Goal: Task Accomplishment & Management: Use online tool/utility

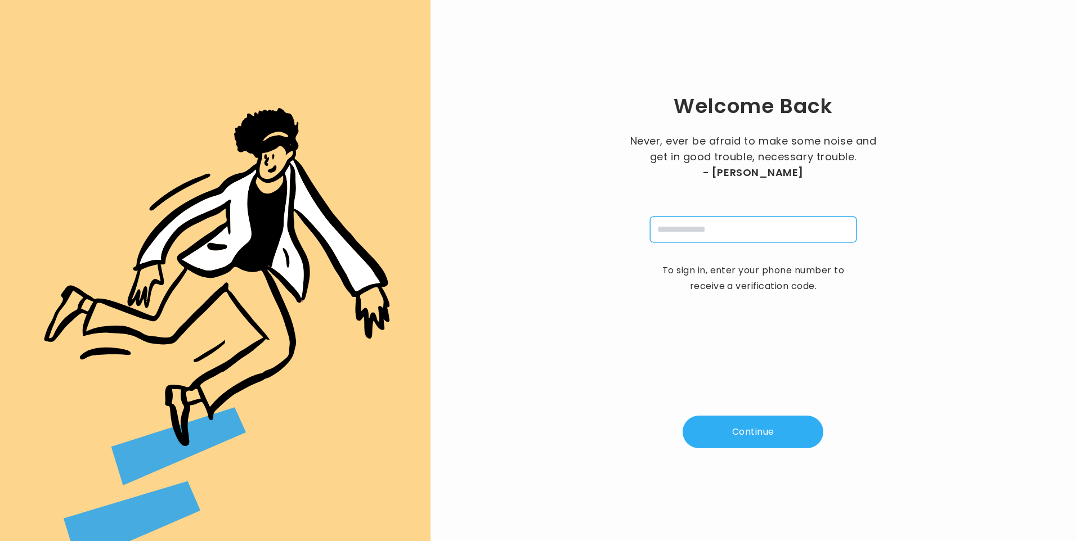
click at [744, 228] on input "tel" at bounding box center [753, 230] width 206 height 26
type input "**********"
click at [756, 436] on button "Continue" at bounding box center [752, 432] width 141 height 33
type input "*"
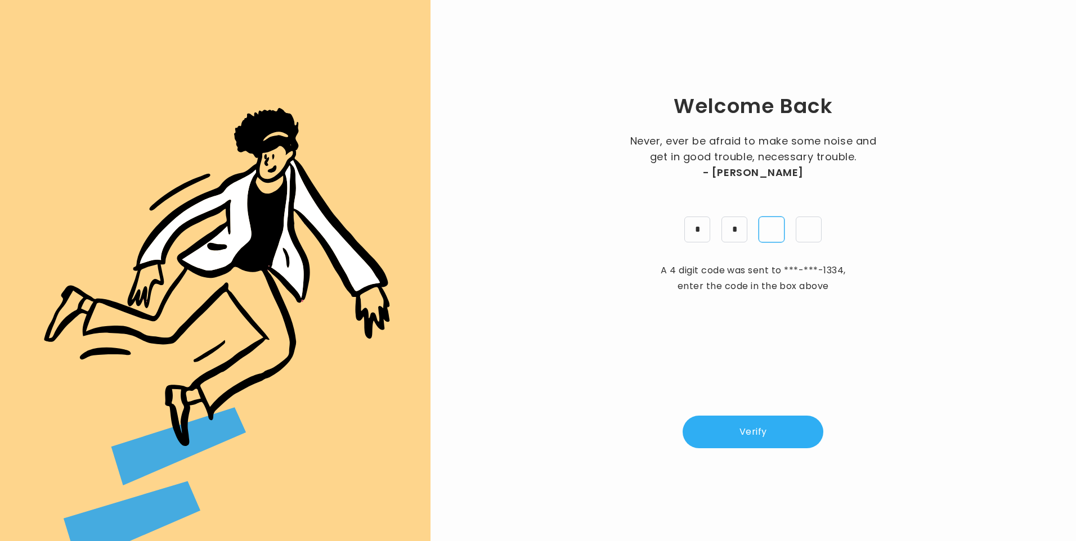
type input "*"
click at [763, 443] on button "Verify" at bounding box center [752, 432] width 141 height 33
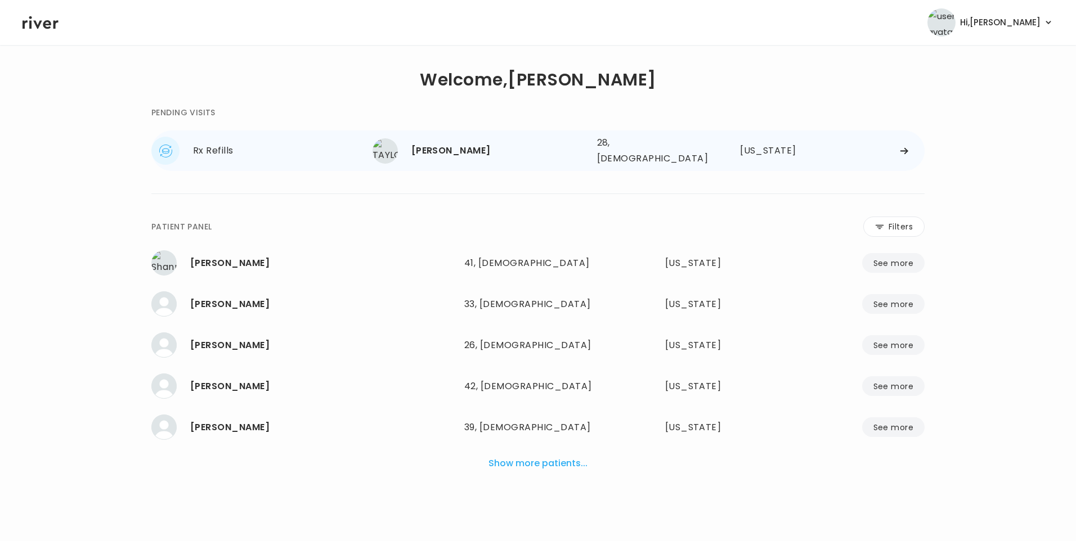
click at [670, 153] on div "28, Female" at bounding box center [648, 151] width 103 height 32
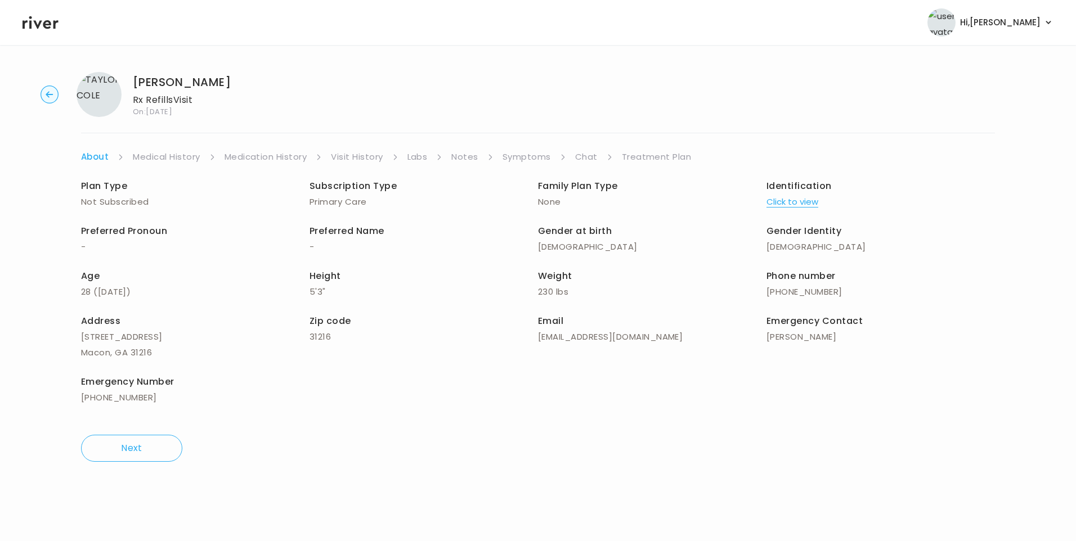
click at [350, 152] on link "Visit History" at bounding box center [357, 157] width 52 height 16
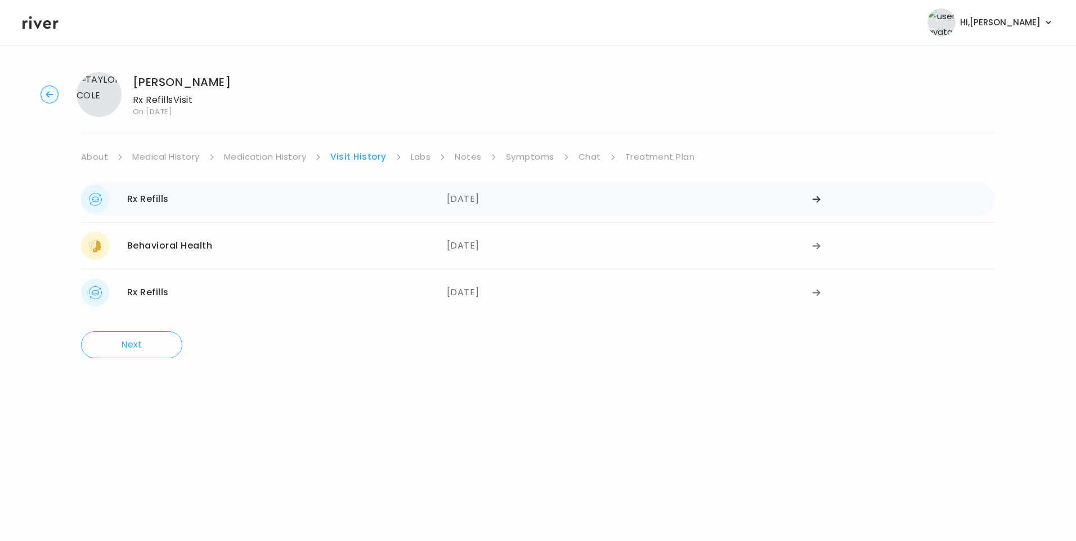
click at [448, 204] on div "07/15/2025" at bounding box center [630, 199] width 366 height 28
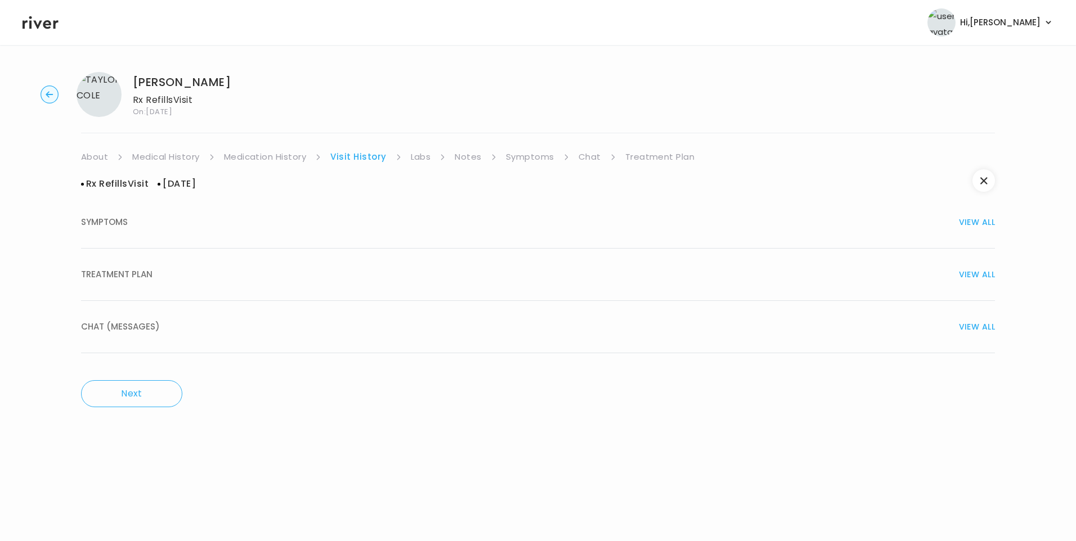
click at [186, 268] on div "TREATMENT PLAN VIEW ALL" at bounding box center [538, 275] width 914 height 16
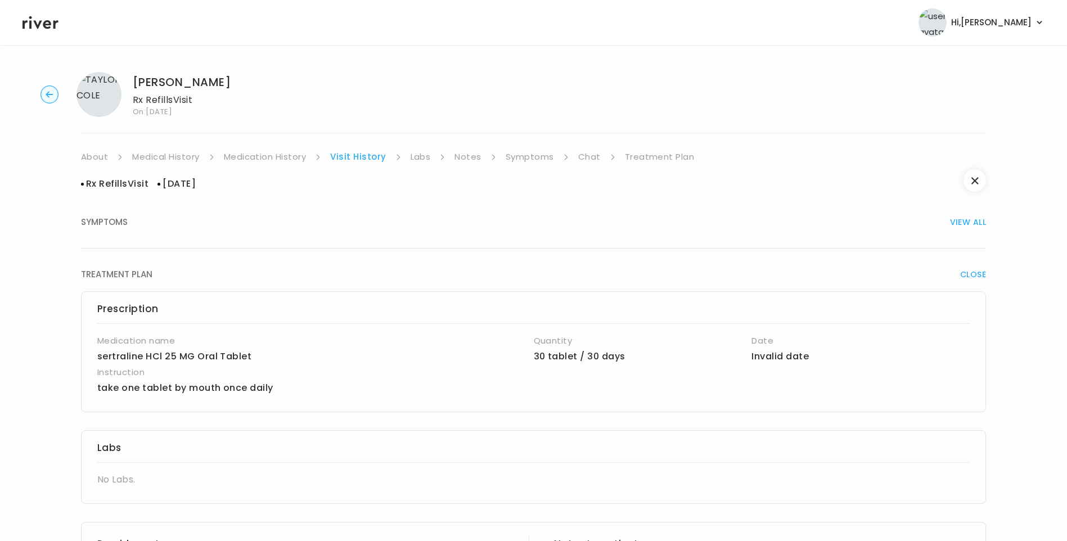
drag, startPoint x: 518, startPoint y: 152, endPoint x: 523, endPoint y: 158, distance: 7.6
click at [519, 153] on link "Symptoms" at bounding box center [530, 157] width 48 height 16
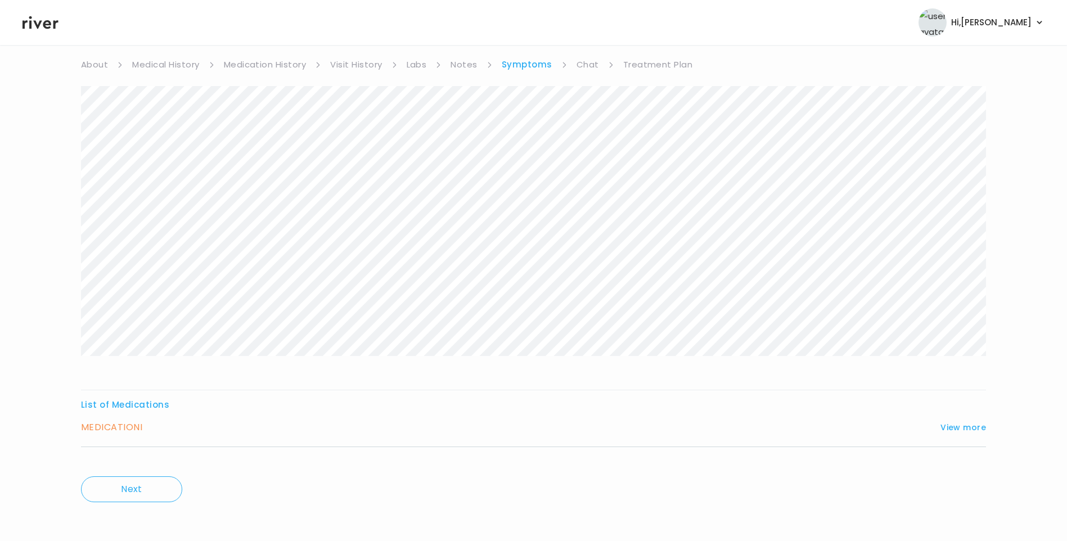
scroll to position [96, 0]
click at [955, 420] on button "View more" at bounding box center [964, 424] width 46 height 14
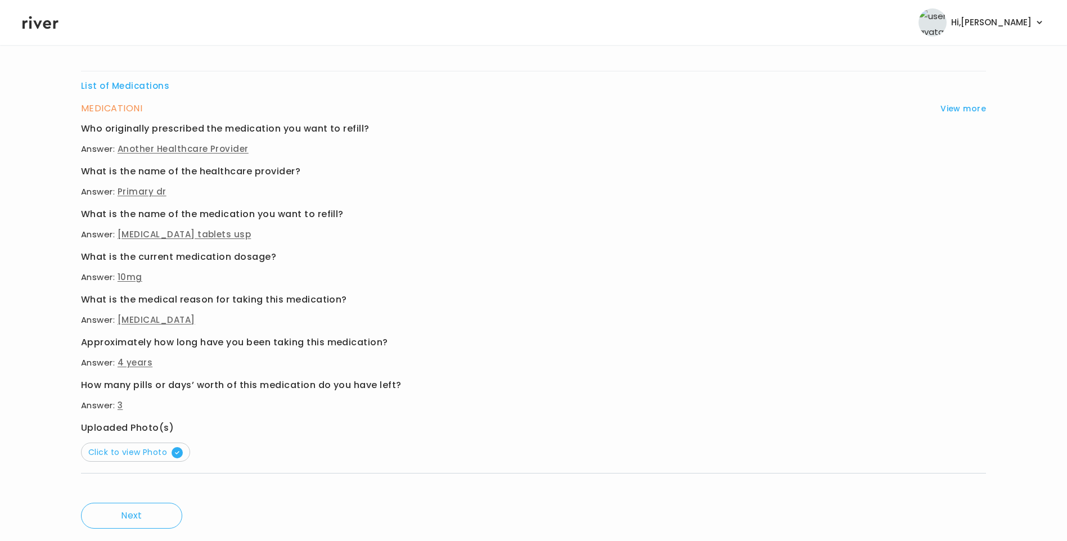
scroll to position [442, 0]
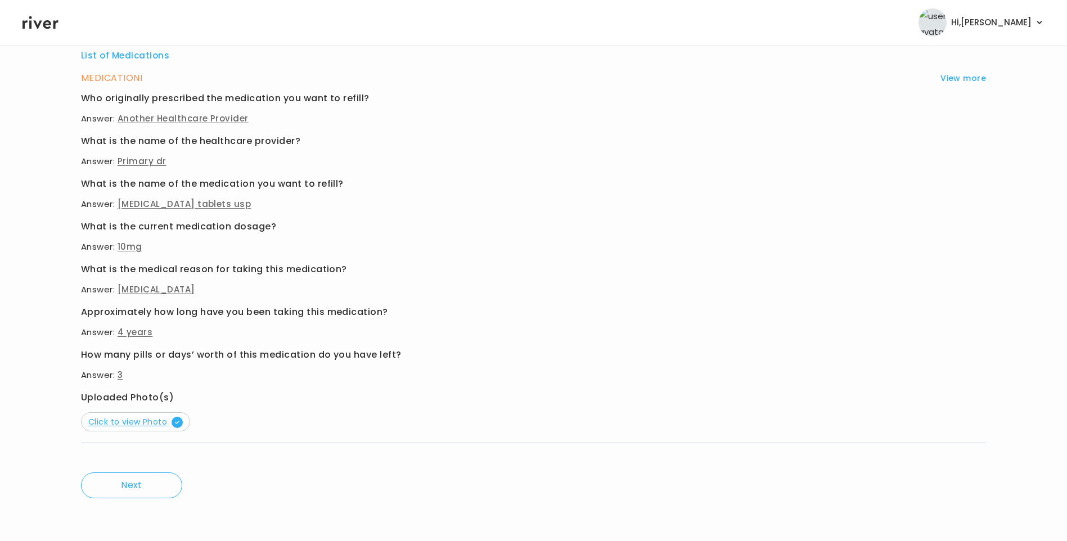
click at [151, 420] on span "Click to view Photo" at bounding box center [135, 421] width 95 height 11
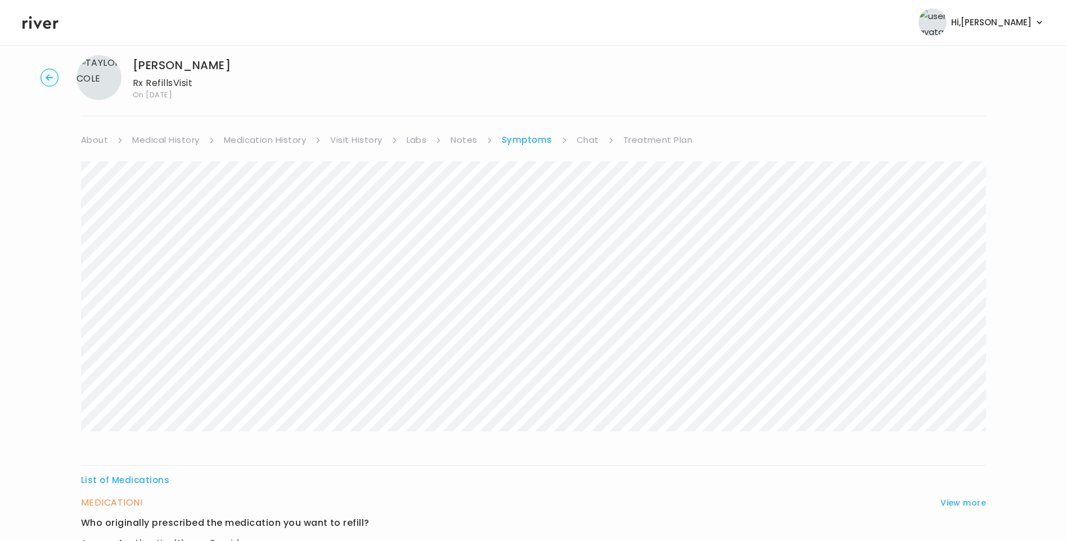
scroll to position [0, 0]
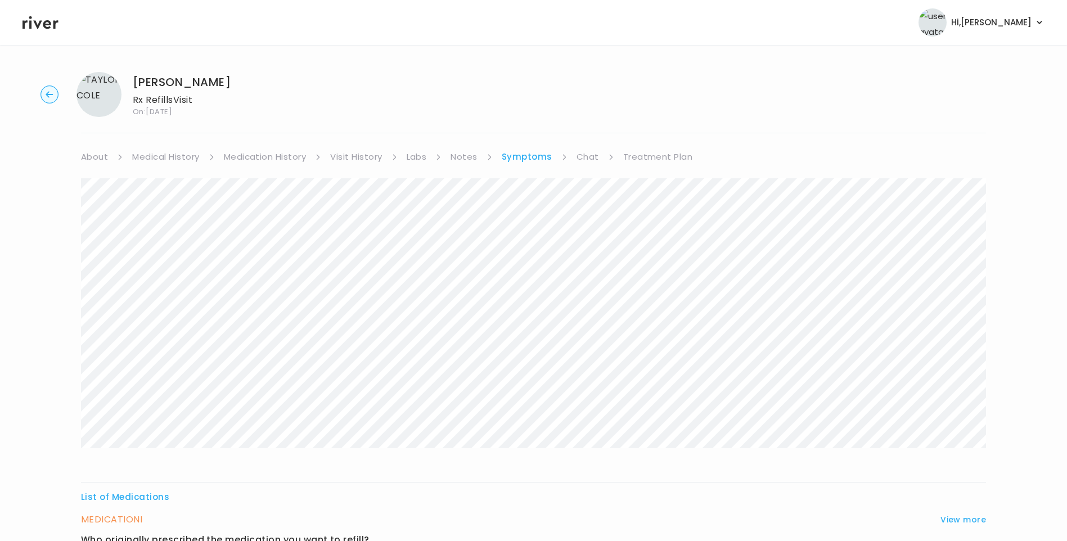
click at [271, 158] on link "Medication History" at bounding box center [265, 157] width 83 height 16
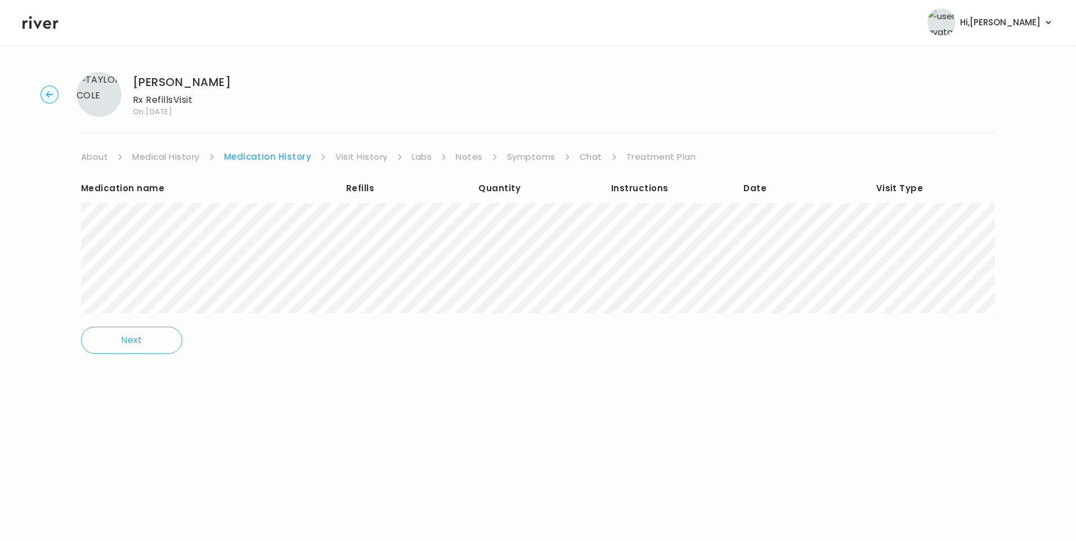
click at [182, 161] on link "Medical History" at bounding box center [165, 157] width 67 height 16
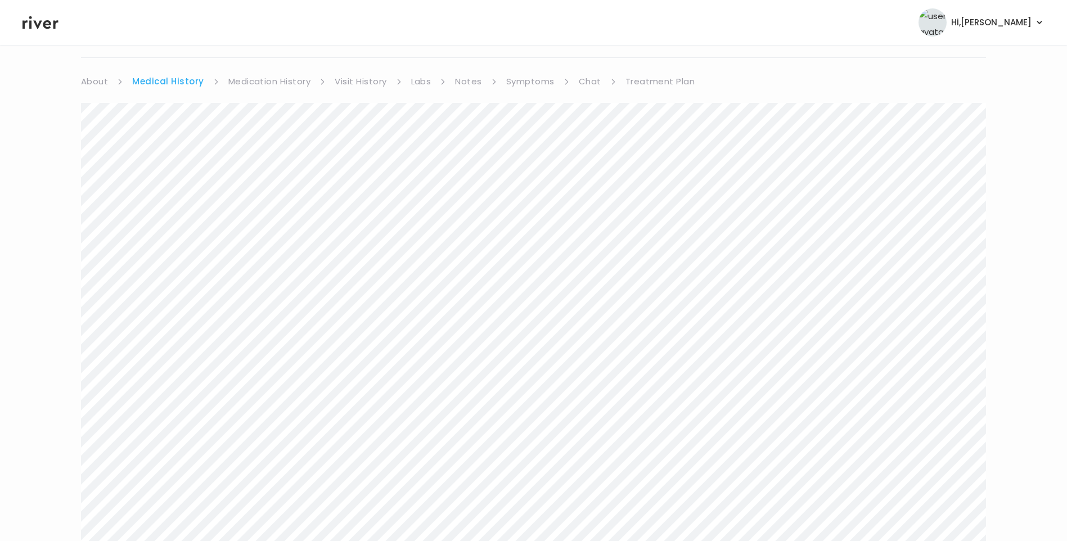
scroll to position [56, 0]
click at [642, 102] on link "Treatment Plan" at bounding box center [661, 101] width 70 height 16
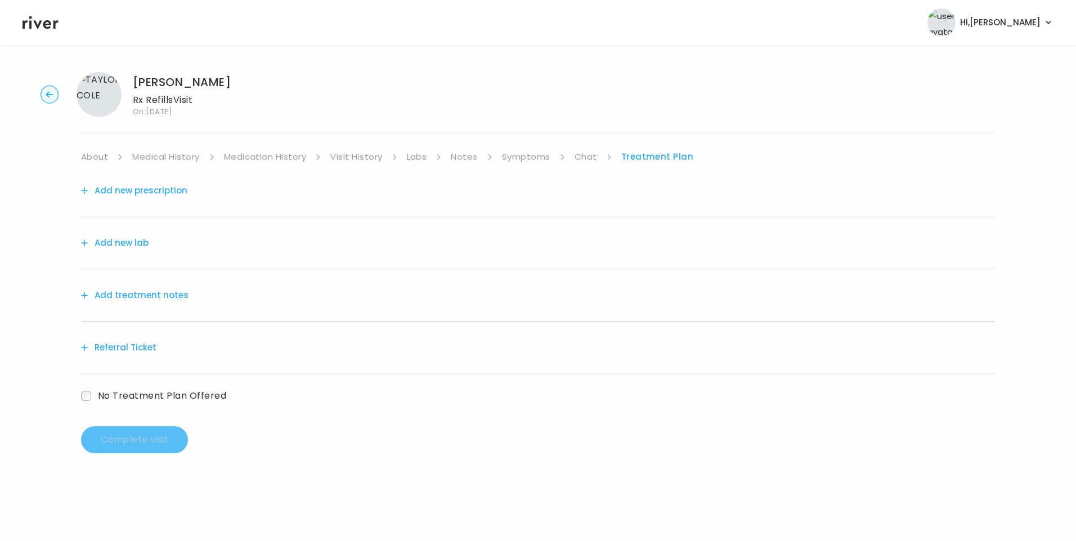
click at [160, 291] on button "Add treatment notes" at bounding box center [134, 295] width 107 height 16
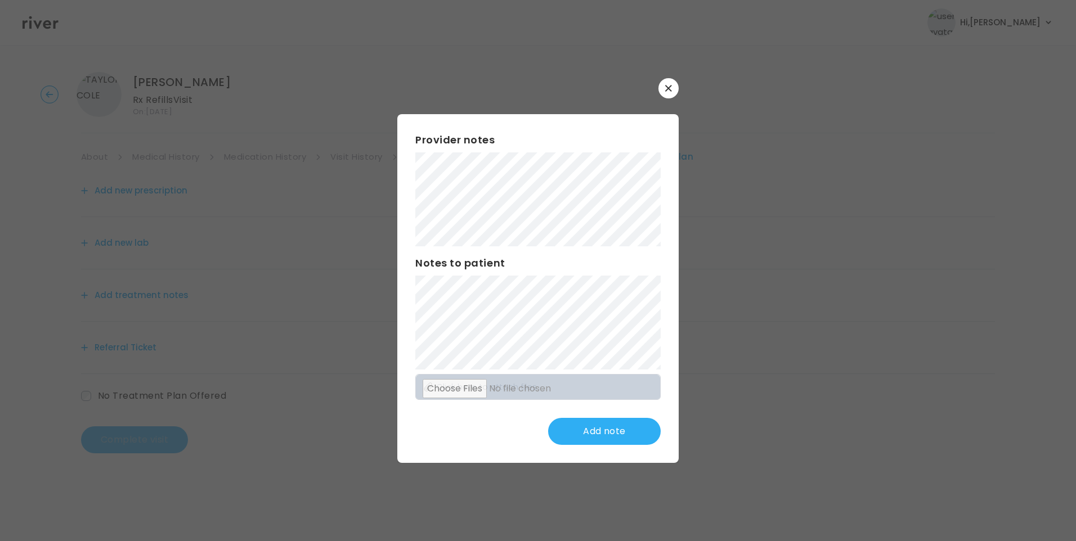
click at [349, 170] on div "​ Provider notes Notes to patient Click here to attach files Add note" at bounding box center [538, 270] width 1076 height 541
drag, startPoint x: 665, startPoint y: 92, endPoint x: 675, endPoint y: 112, distance: 21.9
click at [667, 93] on button "button" at bounding box center [668, 88] width 20 height 20
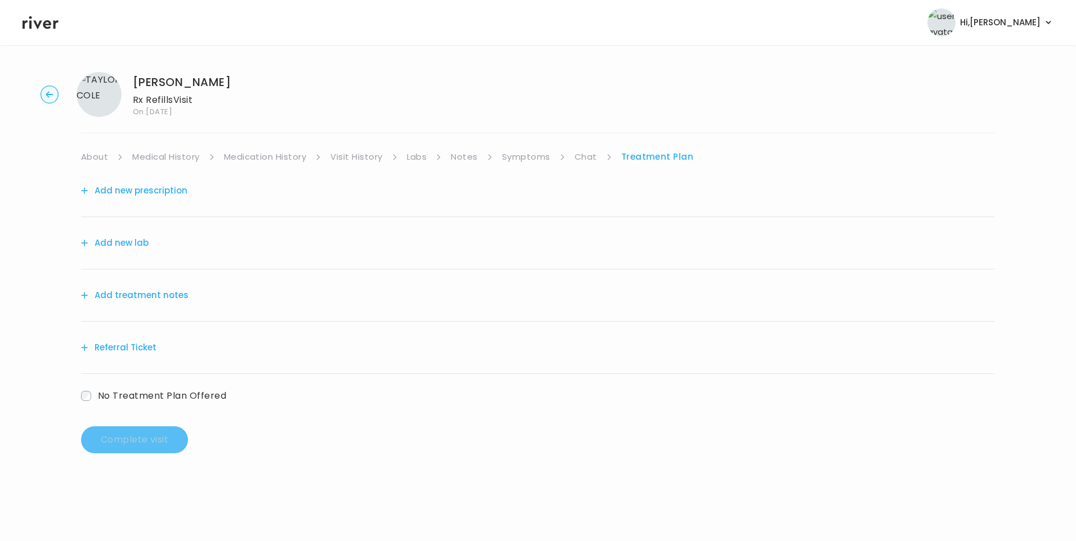
click at [512, 159] on link "Symptoms" at bounding box center [526, 157] width 48 height 16
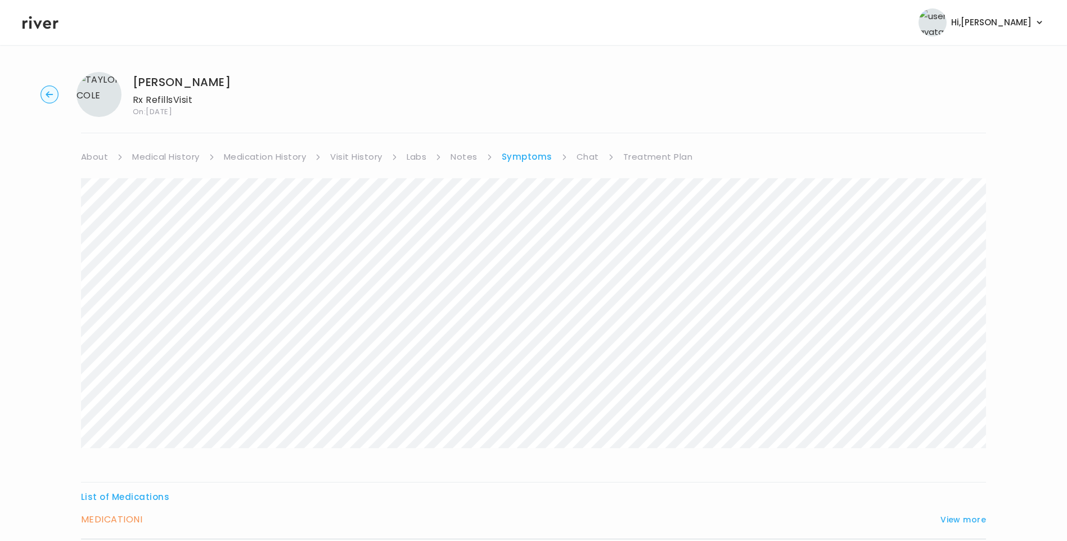
click at [361, 158] on link "Visit History" at bounding box center [356, 157] width 52 height 16
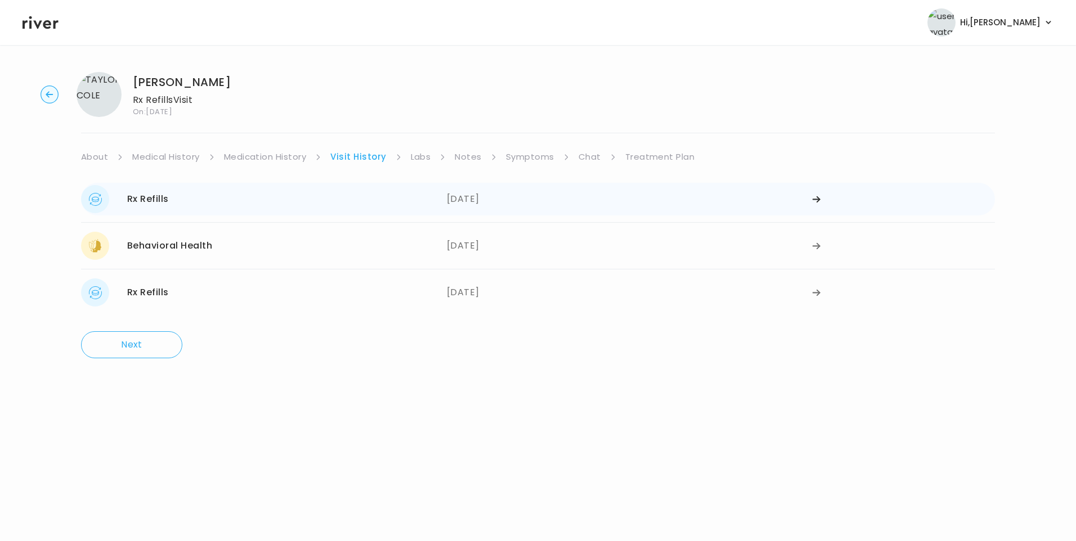
click at [339, 209] on div "Rx Refills 07/15/2025" at bounding box center [264, 199] width 366 height 28
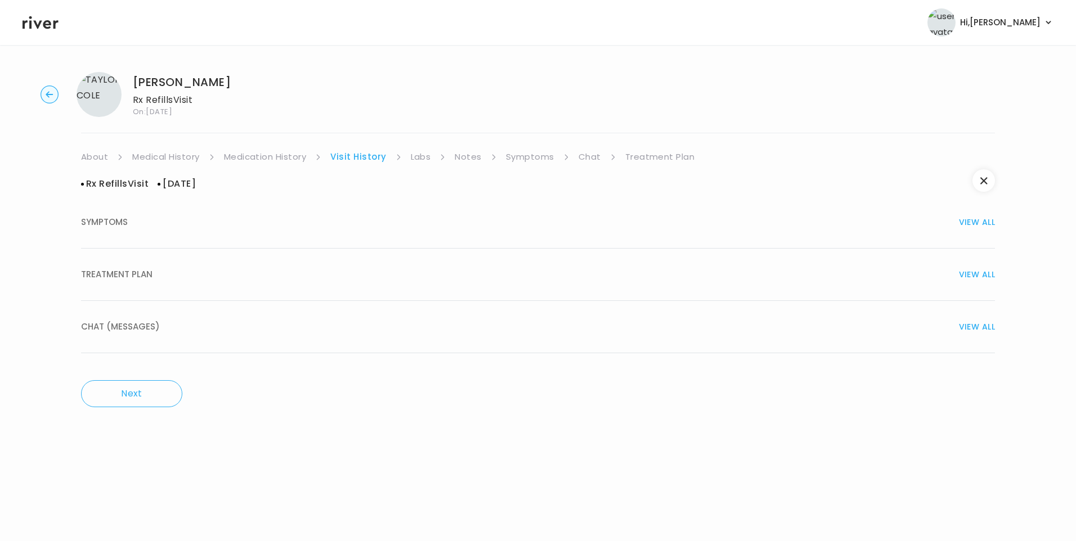
drag, startPoint x: 185, startPoint y: 266, endPoint x: 190, endPoint y: 268, distance: 6.1
click at [185, 265] on button "TREATMENT PLAN VIEW ALL" at bounding box center [538, 275] width 914 height 52
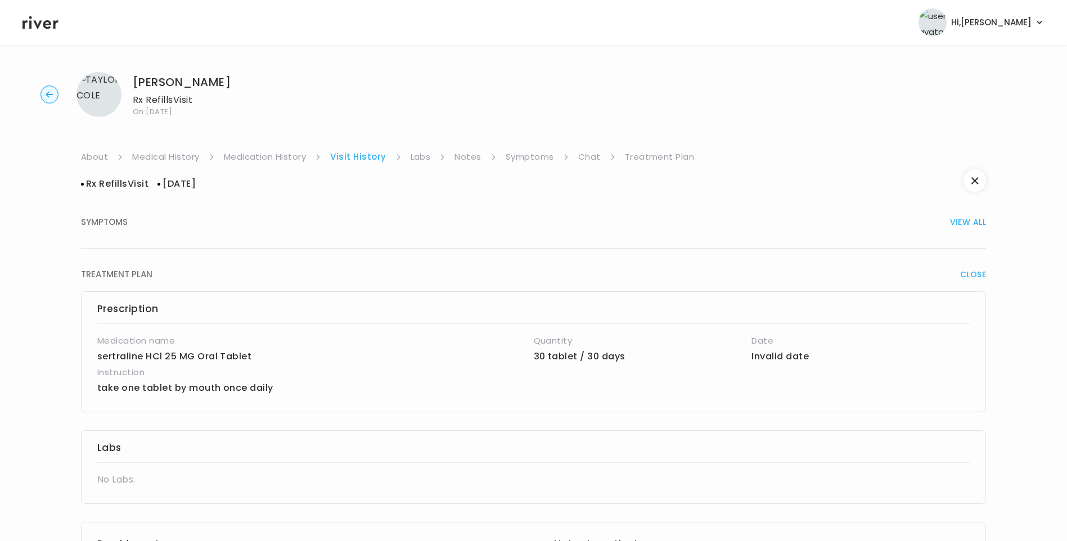
scroll to position [281, 0]
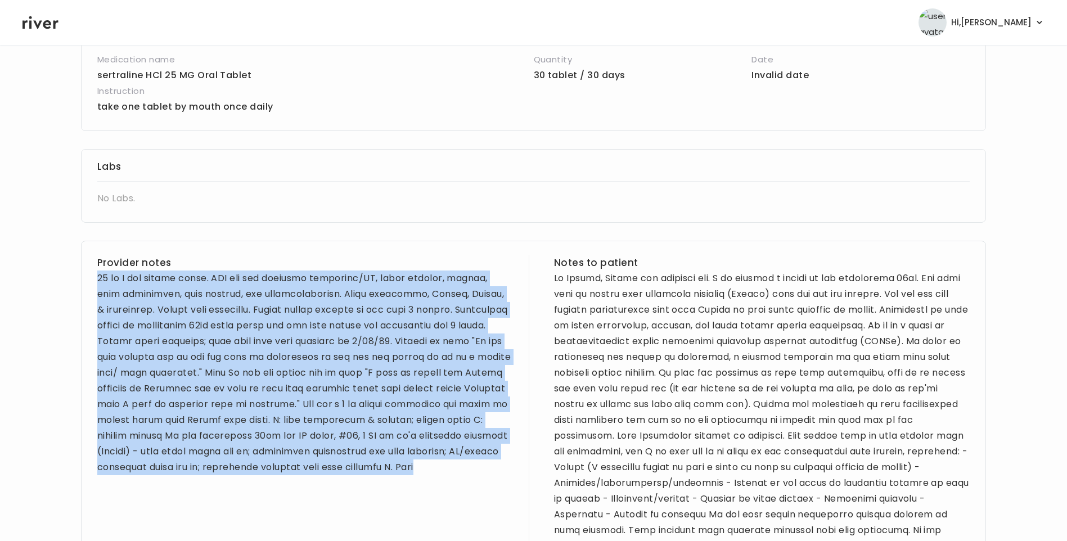
drag, startPoint x: 95, startPoint y: 277, endPoint x: 509, endPoint y: 465, distance: 454.7
drag, startPoint x: 509, startPoint y: 465, endPoint x: 456, endPoint y: 405, distance: 79.7
copy div "28 yo F for refill visit. PMH sig for seasonal allergies/AR, mango allergy, ast…"
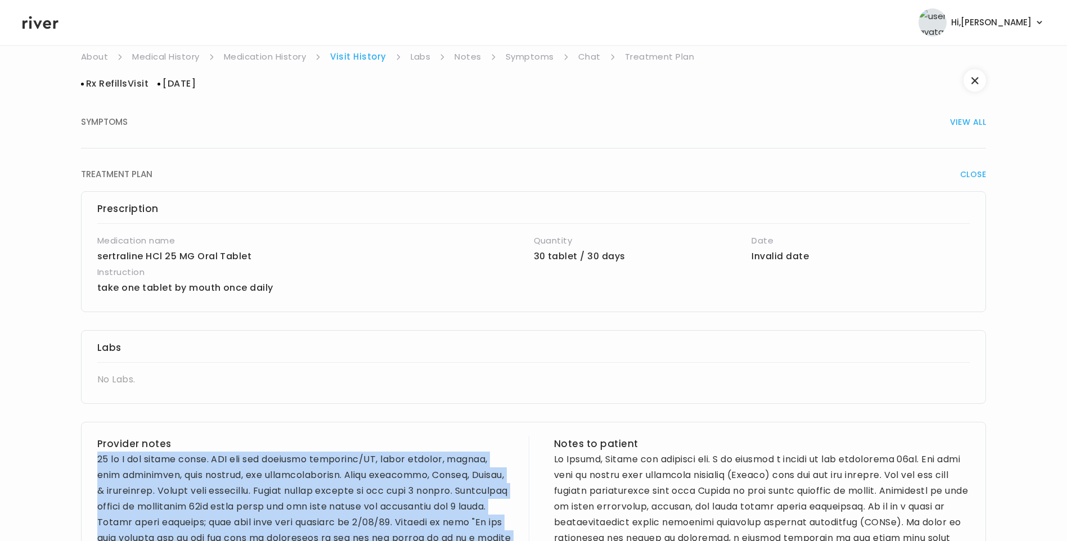
scroll to position [0, 0]
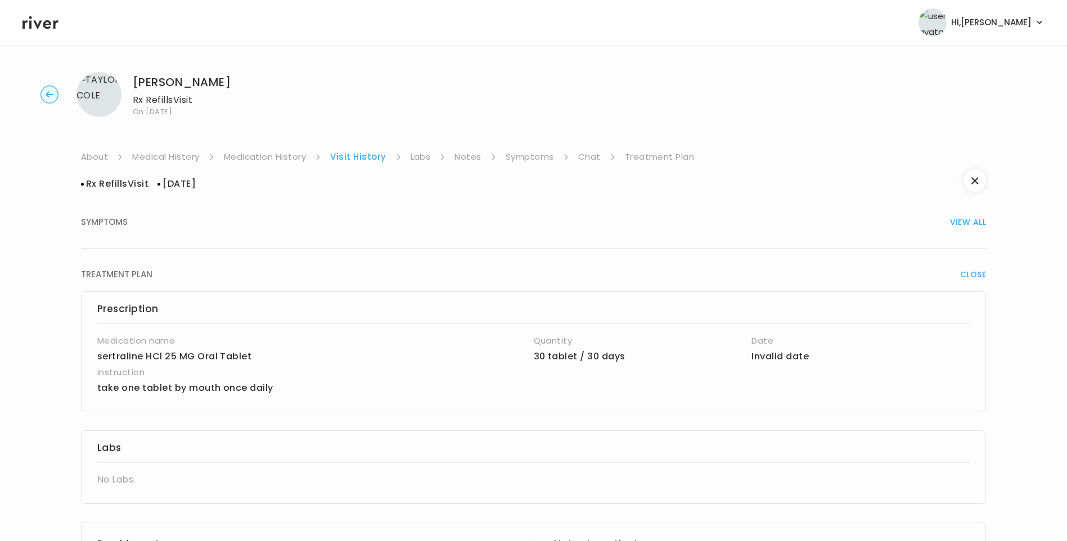
click at [665, 153] on link "Treatment Plan" at bounding box center [660, 157] width 70 height 16
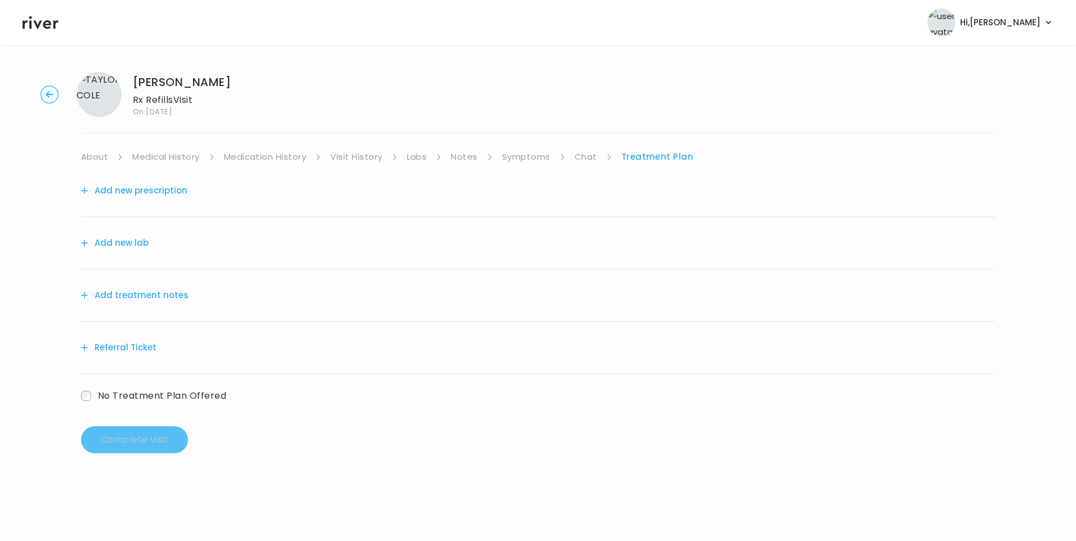
click at [132, 295] on button "Add treatment notes" at bounding box center [134, 295] width 107 height 16
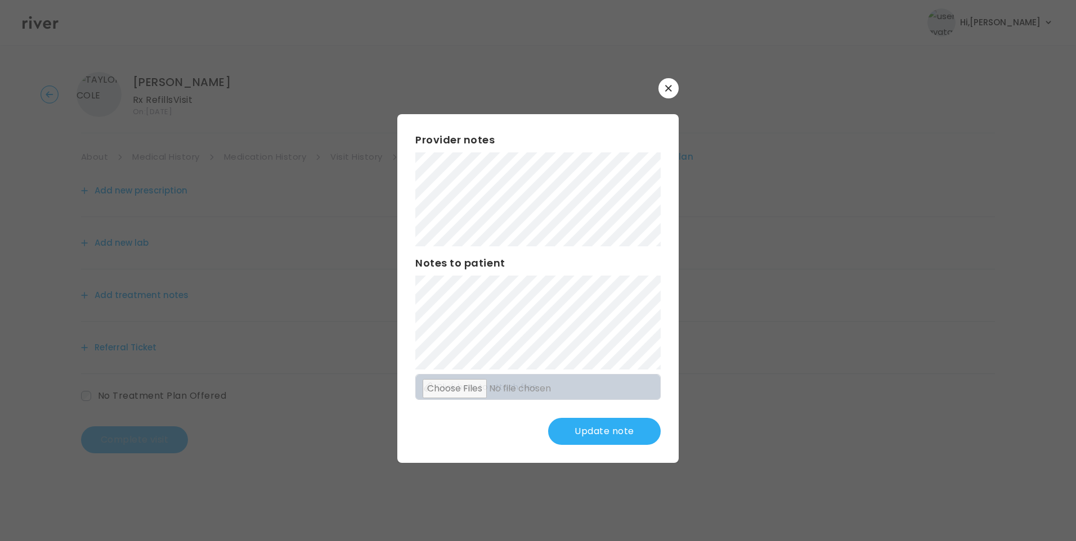
click at [606, 433] on button "Update note" at bounding box center [604, 431] width 113 height 27
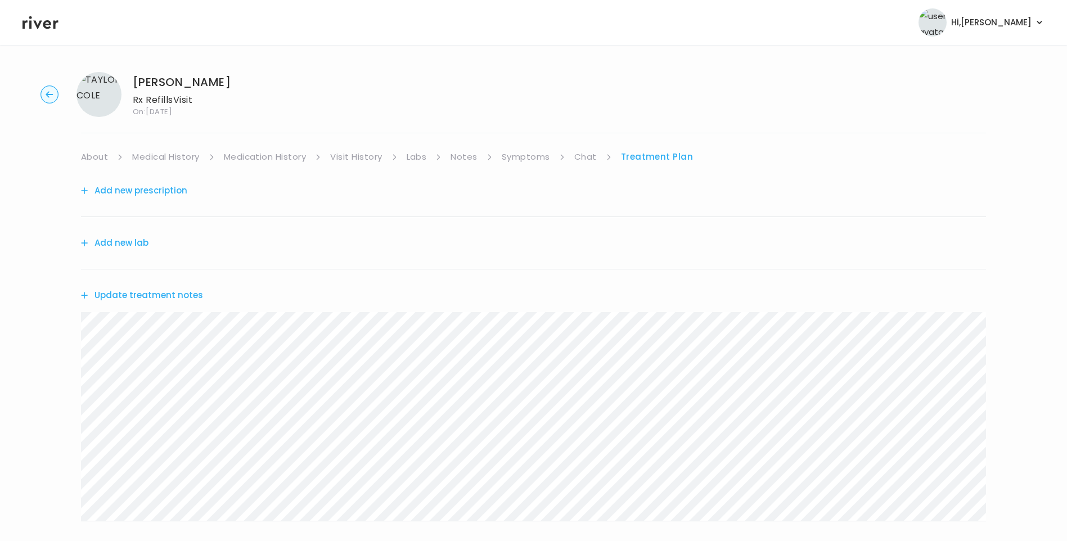
click at [186, 295] on button "Update treatment notes" at bounding box center [142, 295] width 122 height 16
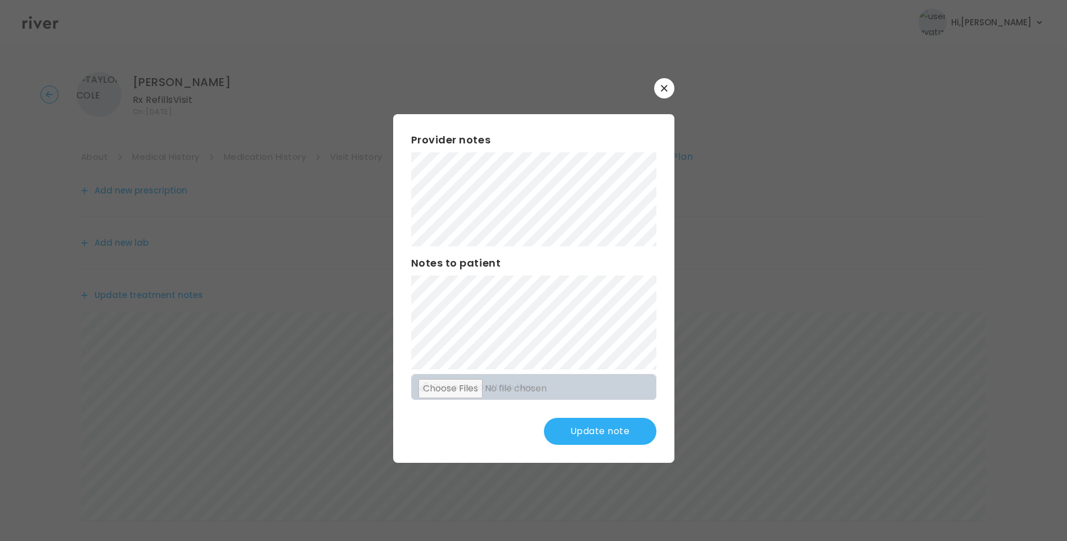
click at [620, 428] on button "Update note" at bounding box center [600, 431] width 113 height 27
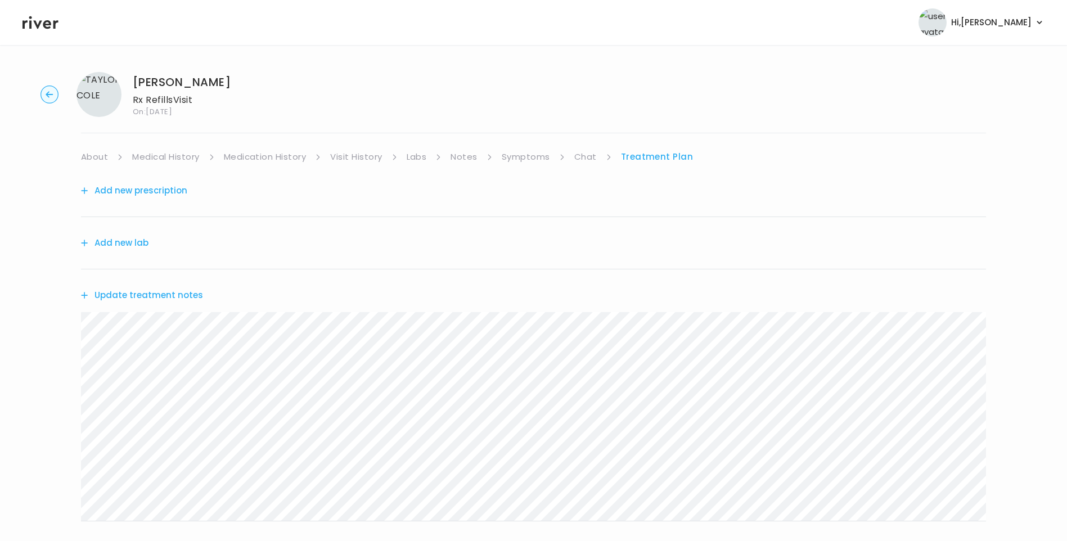
click at [93, 150] on link "About" at bounding box center [94, 157] width 27 height 16
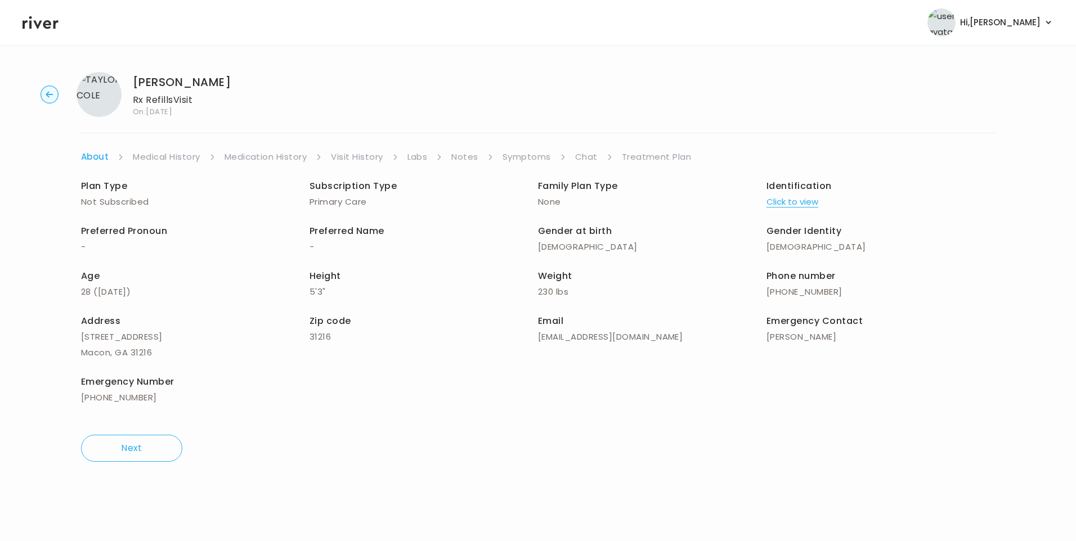
click at [662, 153] on link "Treatment Plan" at bounding box center [657, 157] width 70 height 16
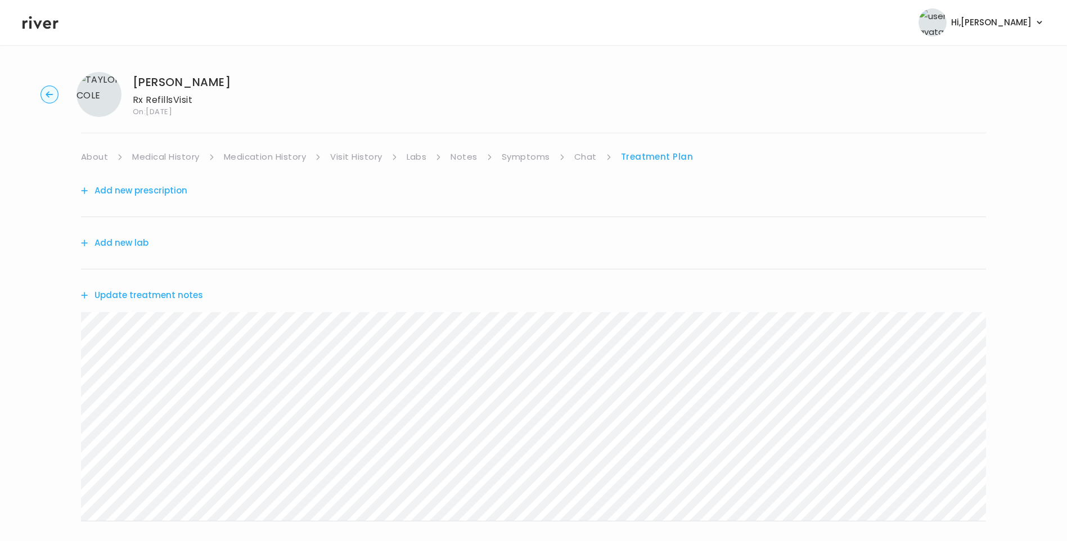
click at [159, 298] on button "Update treatment notes" at bounding box center [142, 295] width 122 height 16
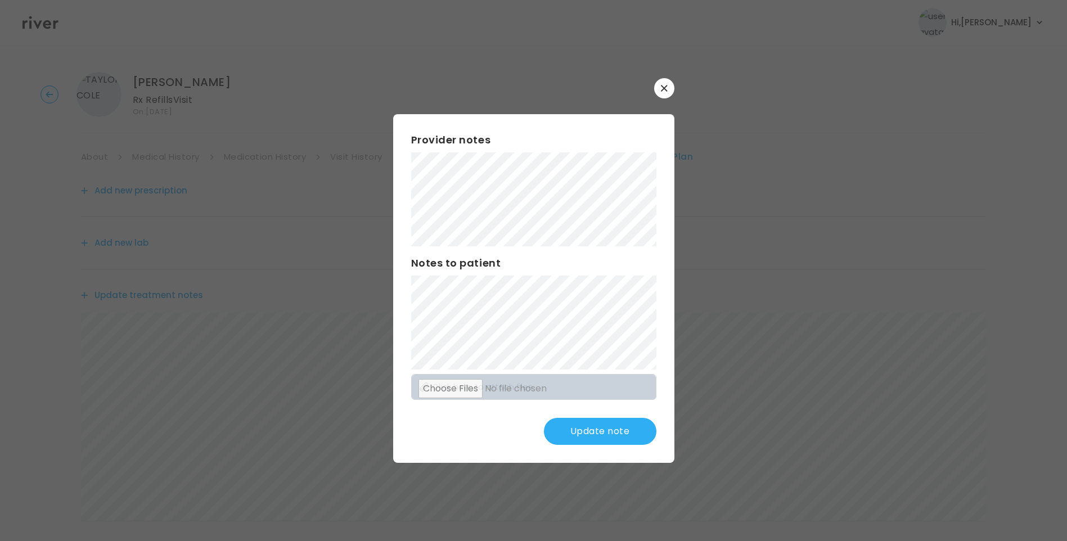
click at [604, 439] on button "Update note" at bounding box center [600, 431] width 113 height 27
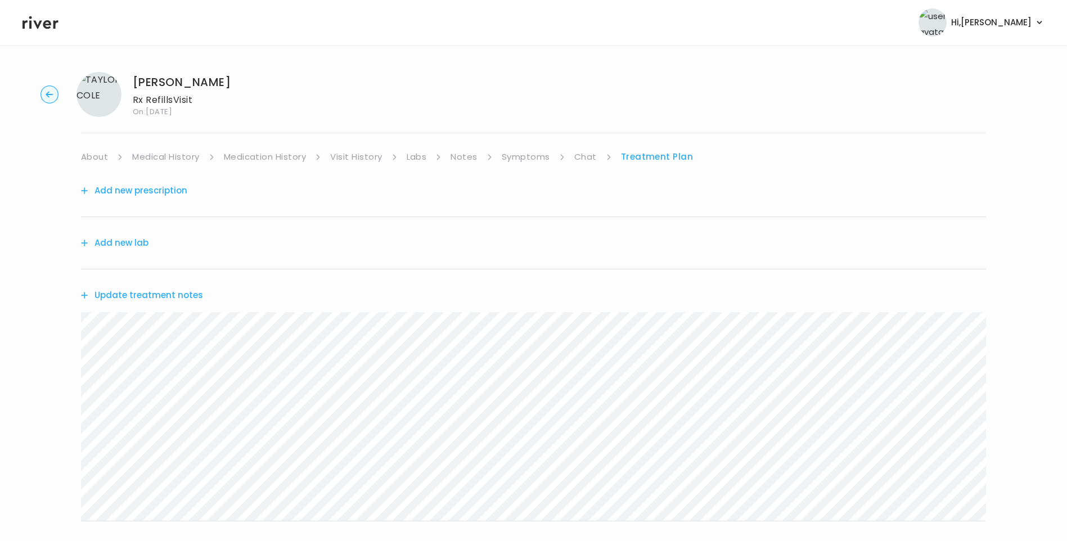
click at [183, 156] on link "Medical History" at bounding box center [165, 157] width 67 height 16
click at [649, 154] on link "Treatment Plan" at bounding box center [661, 157] width 70 height 16
click at [136, 293] on button "Update treatment notes" at bounding box center [142, 295] width 122 height 16
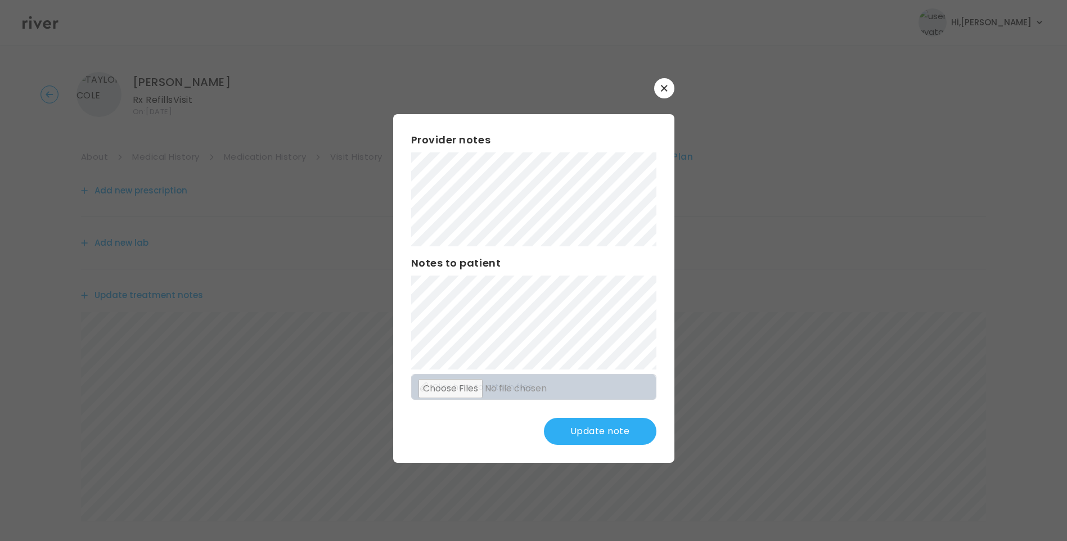
click at [605, 437] on button "Update note" at bounding box center [600, 431] width 113 height 27
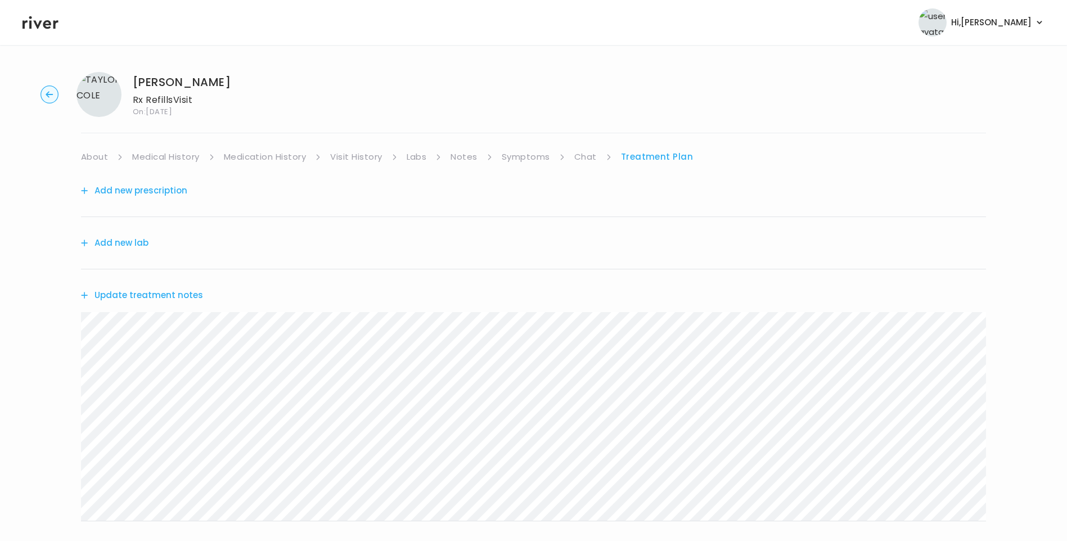
click at [160, 191] on button "Add new prescription" at bounding box center [134, 191] width 106 height 16
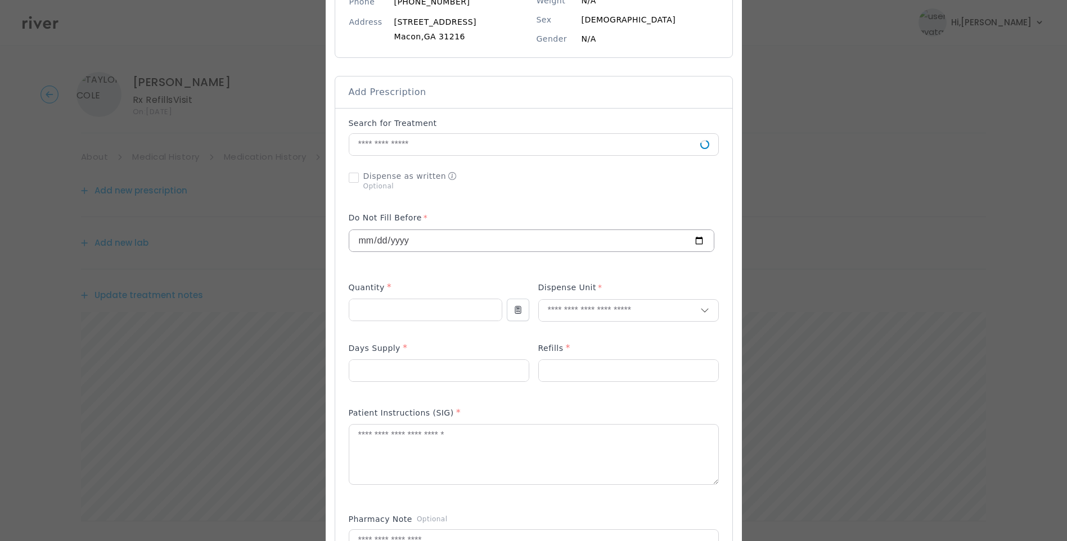
scroll to position [169, 0]
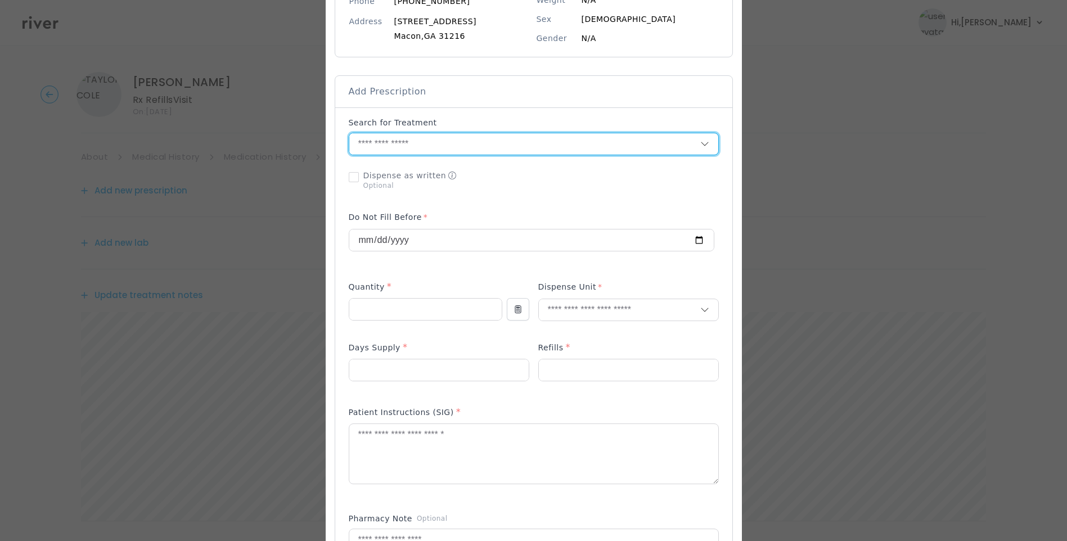
click at [409, 149] on input "text" at bounding box center [524, 143] width 351 height 21
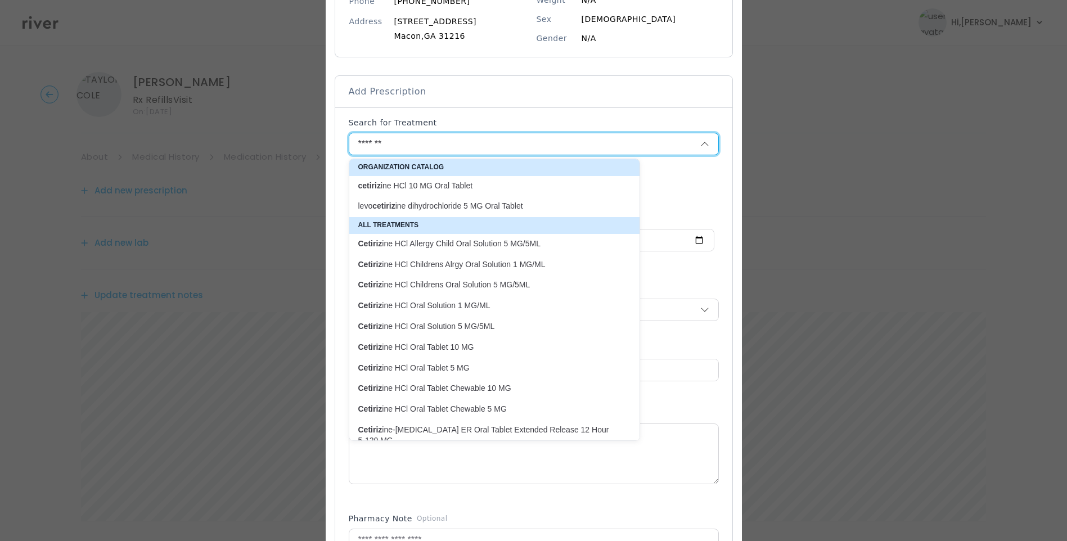
click at [415, 183] on p "cetiriz ine HCl 10 MG Oral Tablet" at bounding box center [487, 186] width 259 height 11
type input "**********"
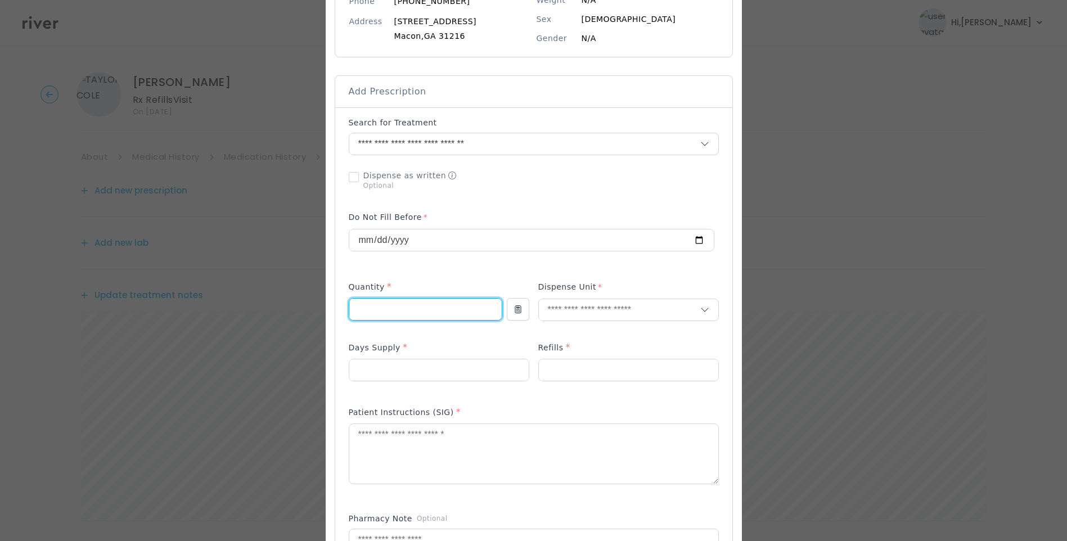
click at [396, 309] on input "number" at bounding box center [425, 309] width 152 height 21
type input "**"
click at [380, 366] on input "number" at bounding box center [438, 369] width 179 height 21
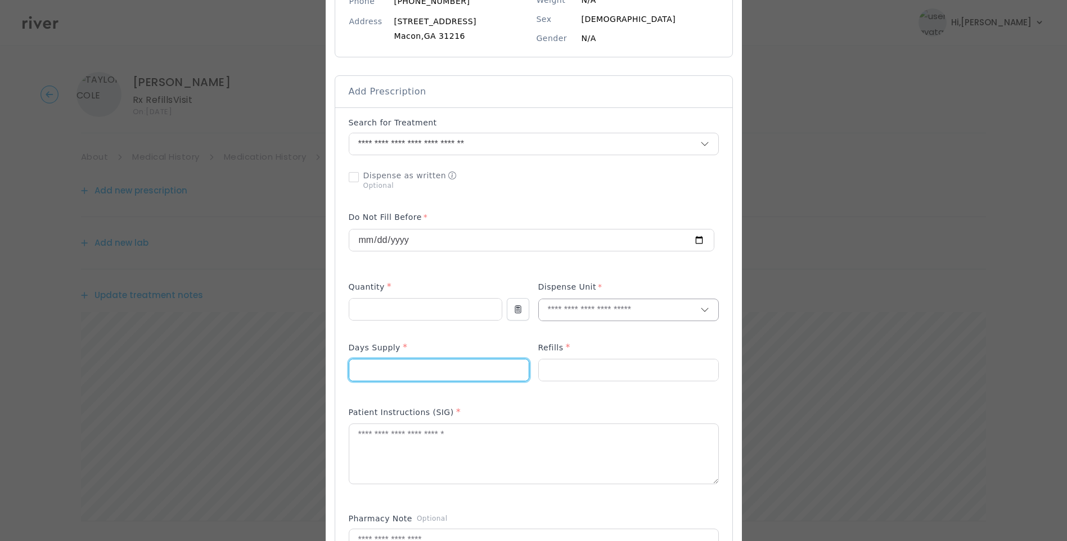
type input "**"
click at [555, 313] on input "text" at bounding box center [619, 309] width 161 height 21
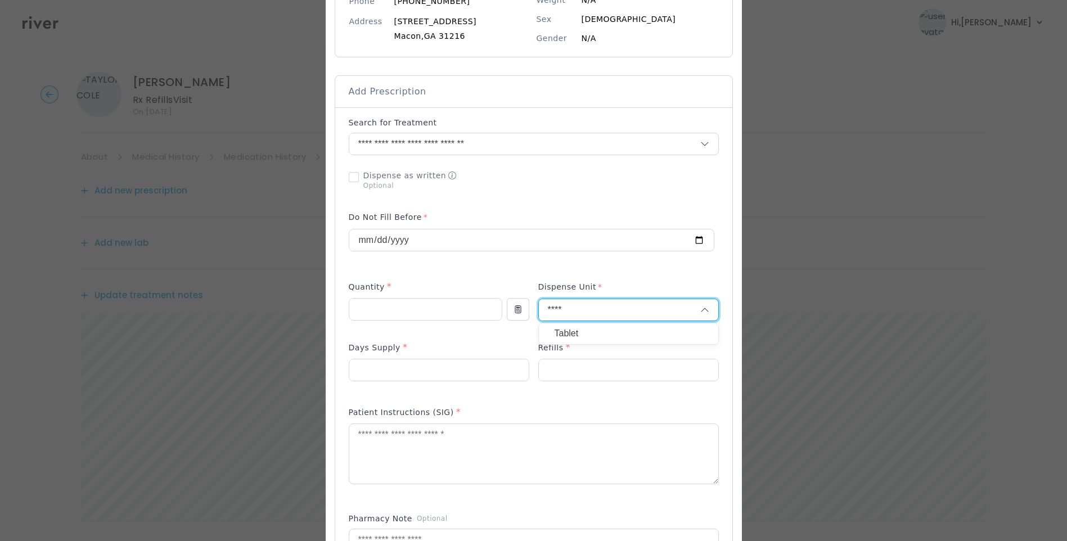
type input "****"
click at [570, 334] on p "Tablet" at bounding box center [629, 334] width 148 height 16
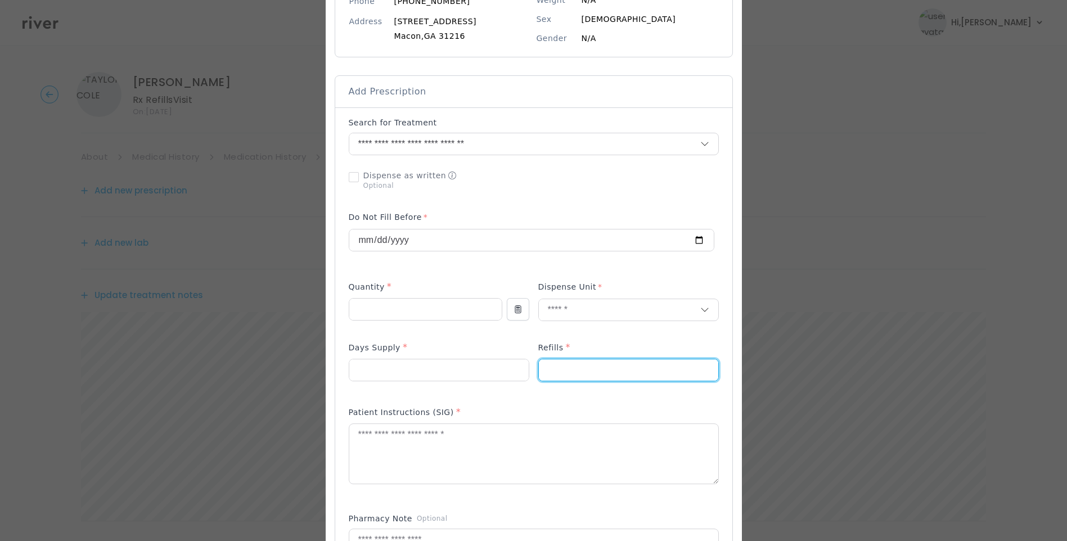
click at [562, 377] on input "number" at bounding box center [628, 369] width 179 height 21
type input "*"
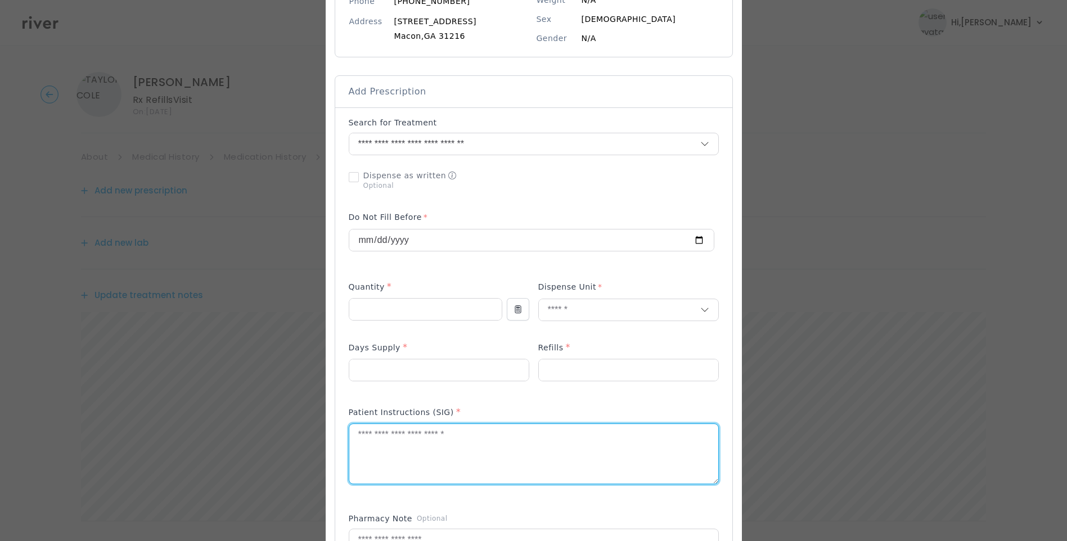
click at [479, 436] on textarea at bounding box center [533, 454] width 369 height 60
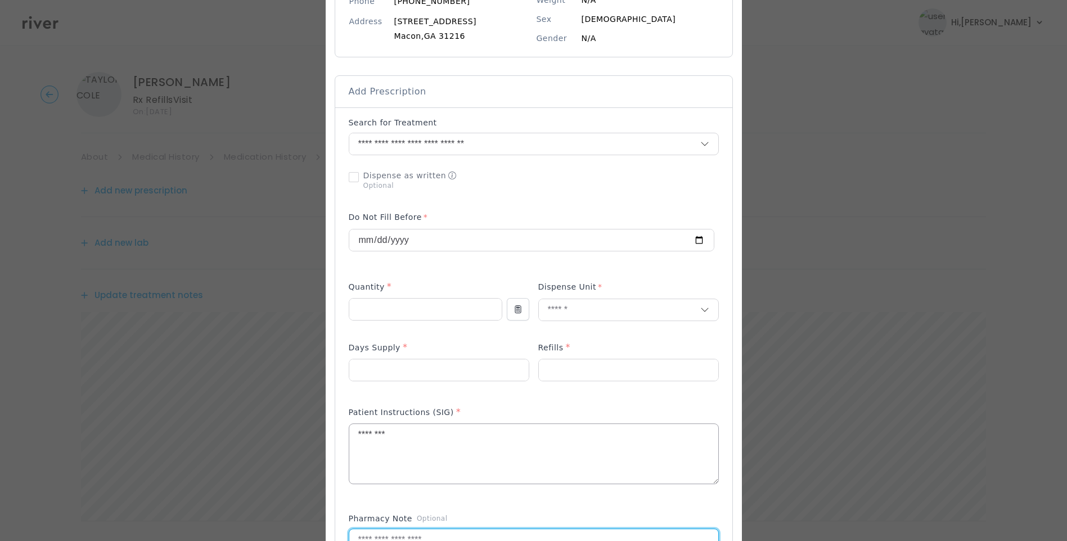
scroll to position [174, 0]
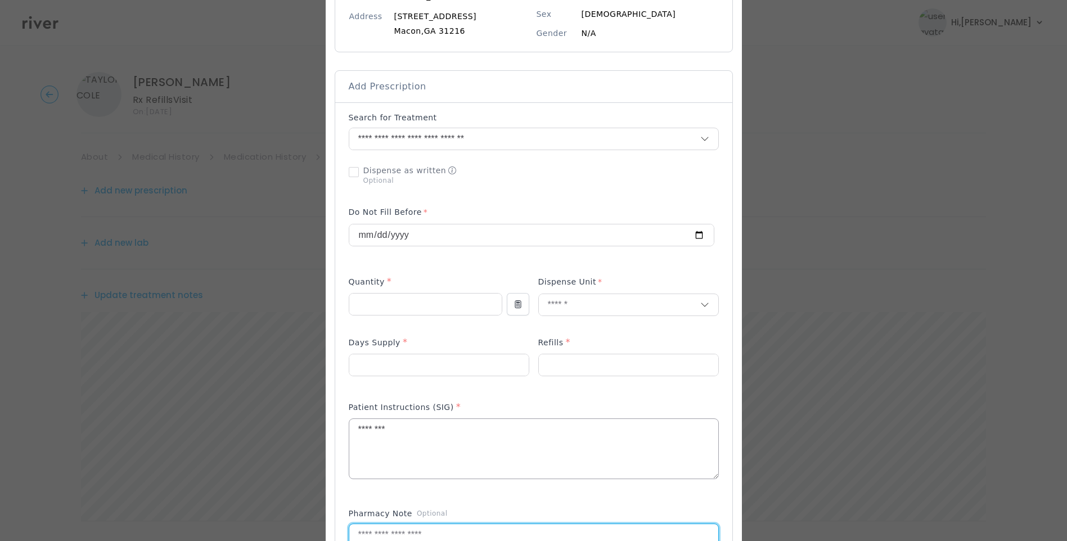
click at [456, 426] on textarea "********" at bounding box center [533, 449] width 369 height 60
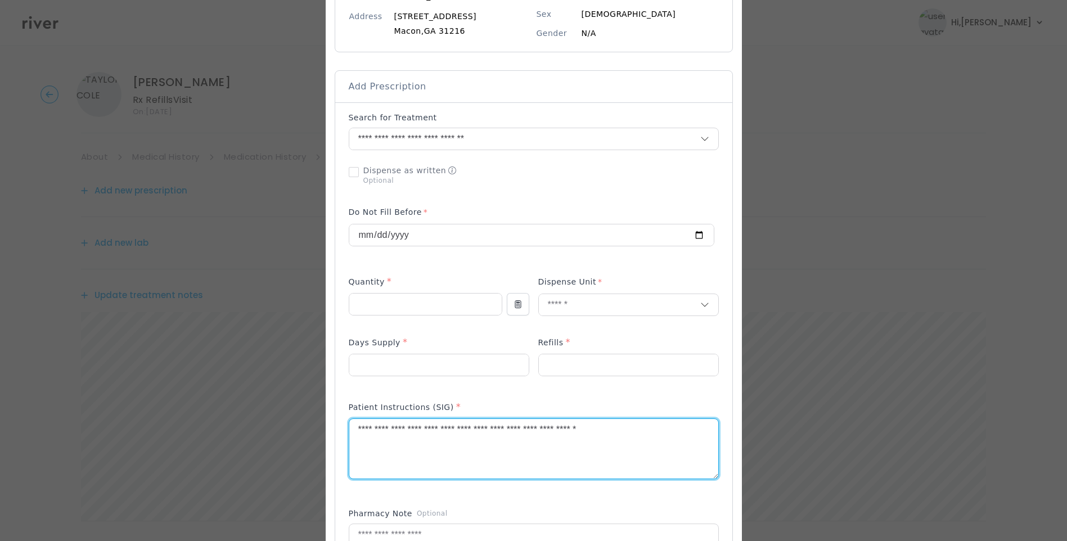
click at [556, 431] on textarea "**********" at bounding box center [533, 449] width 369 height 60
click at [696, 428] on textarea "**********" at bounding box center [533, 449] width 369 height 60
click at [354, 429] on textarea "**********" at bounding box center [533, 449] width 369 height 60
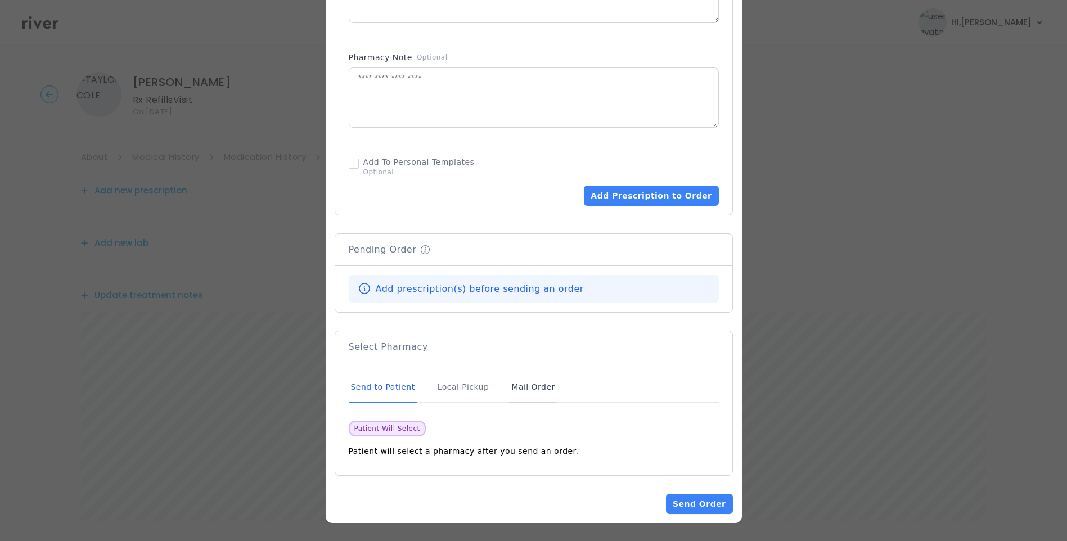
click at [512, 384] on div "Mail Order" at bounding box center [533, 387] width 48 height 30
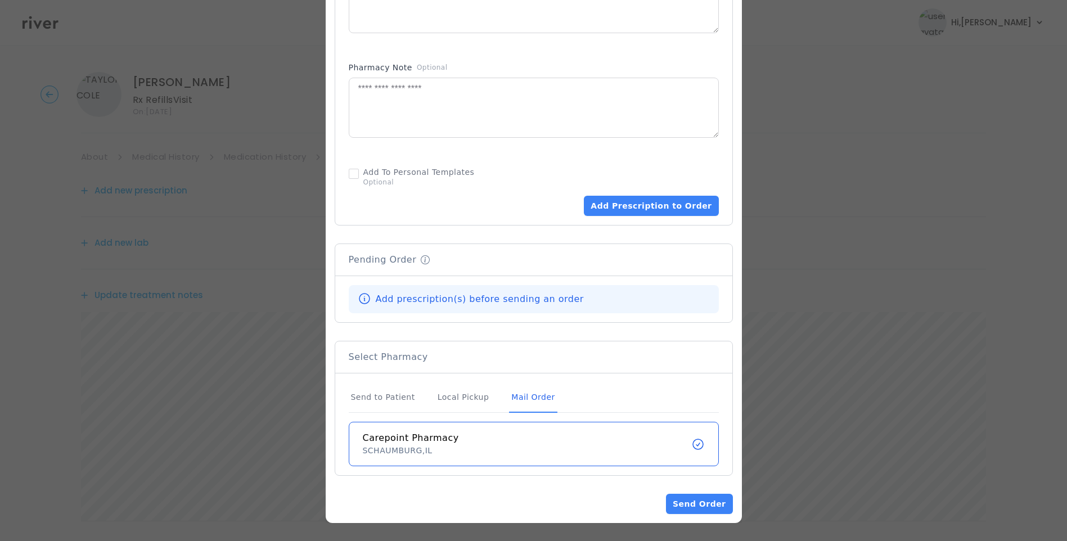
click at [521, 397] on div "Mail Order" at bounding box center [533, 398] width 48 height 30
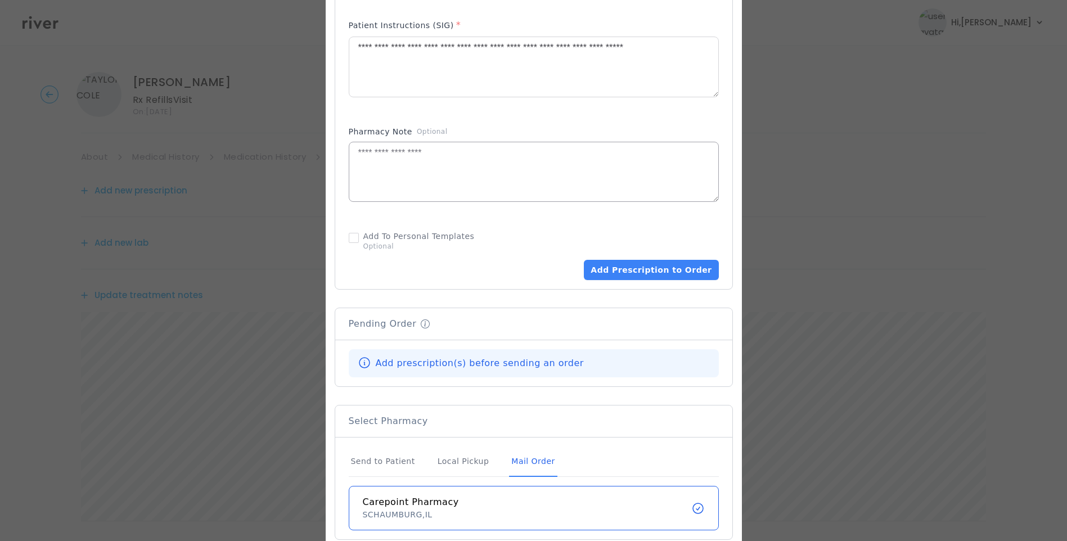
scroll to position [564, 0]
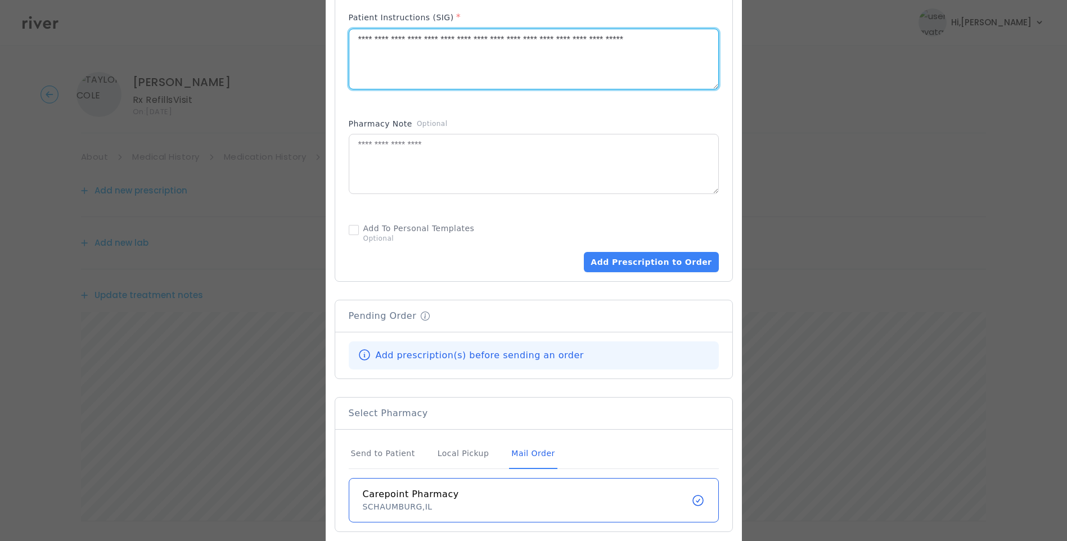
drag, startPoint x: 557, startPoint y: 39, endPoint x: 697, endPoint y: 42, distance: 139.5
click at [697, 42] on textarea "**********" at bounding box center [533, 59] width 369 height 60
click at [671, 76] on textarea "**********" at bounding box center [533, 59] width 369 height 60
type textarea "**********"
click at [511, 456] on div "Mail Order" at bounding box center [533, 454] width 48 height 30
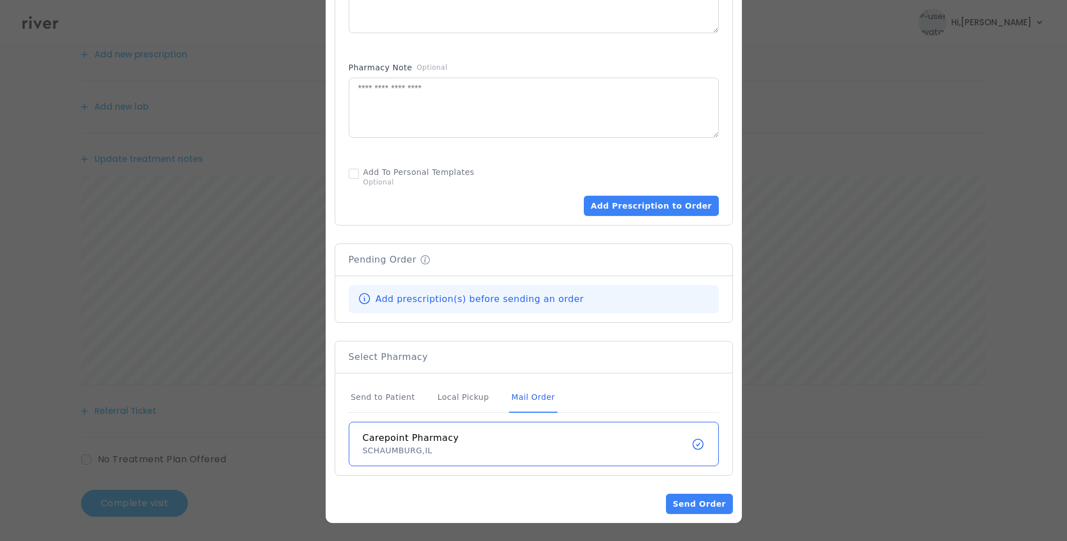
scroll to position [139, 0]
drag, startPoint x: 525, startPoint y: 393, endPoint x: 551, endPoint y: 374, distance: 32.1
click at [525, 393] on div "Mail Order" at bounding box center [533, 398] width 48 height 30
click at [644, 208] on button "Add Prescription to Order" at bounding box center [651, 206] width 134 height 20
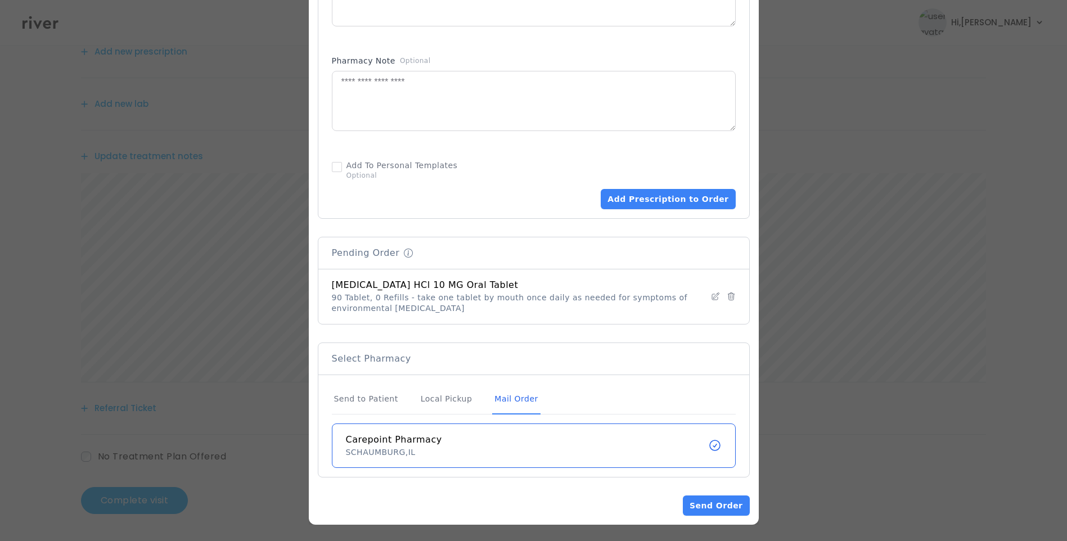
scroll to position [628, 0]
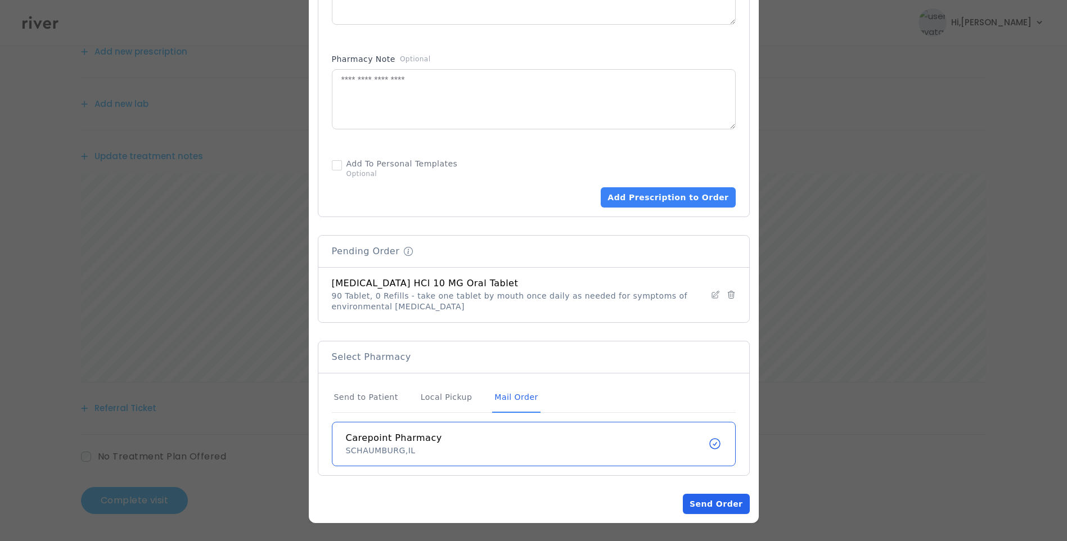
click at [734, 505] on button "Send Order" at bounding box center [716, 504] width 66 height 20
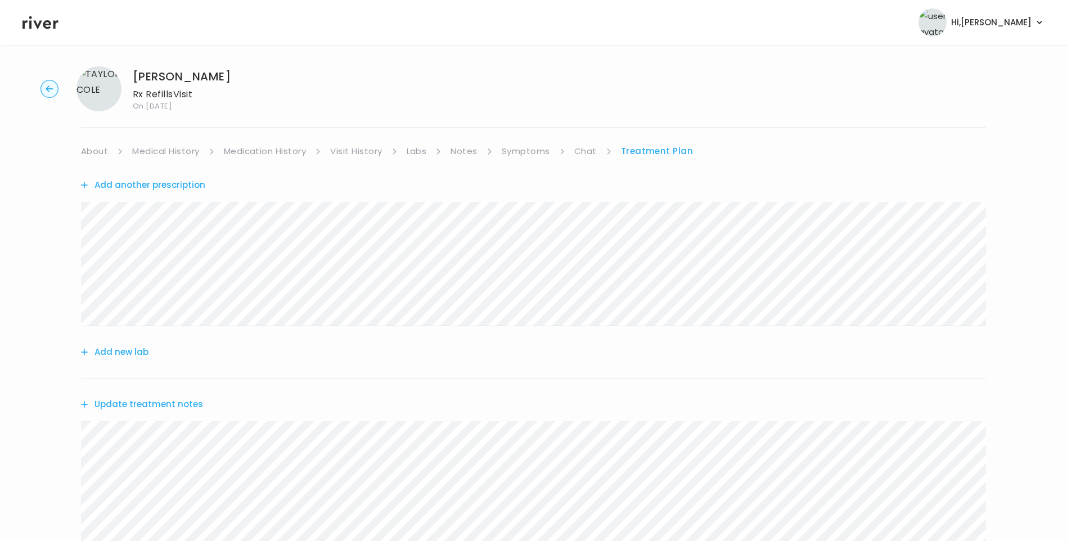
scroll to position [0, 0]
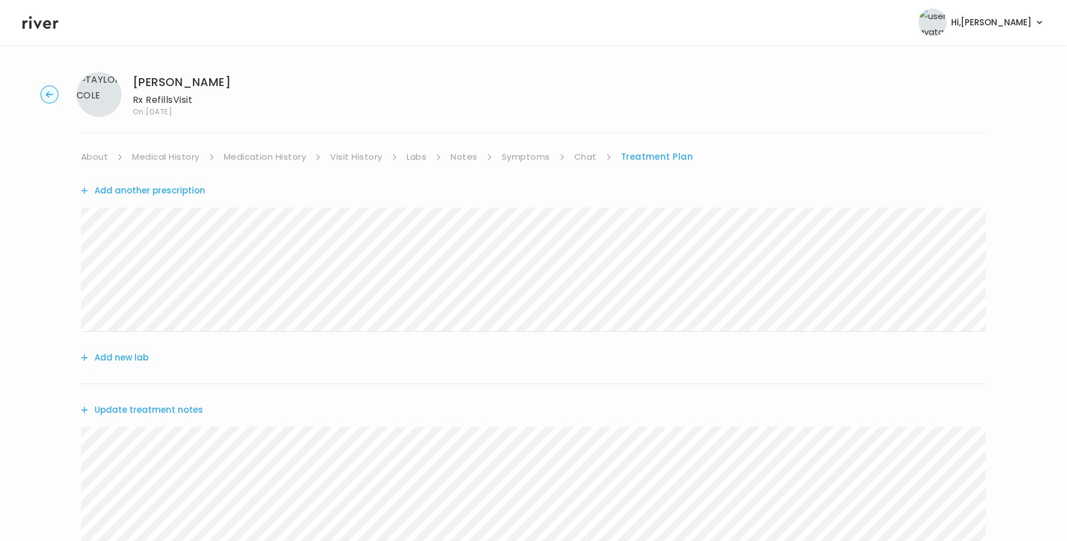
click at [513, 158] on link "Symptoms" at bounding box center [526, 157] width 48 height 16
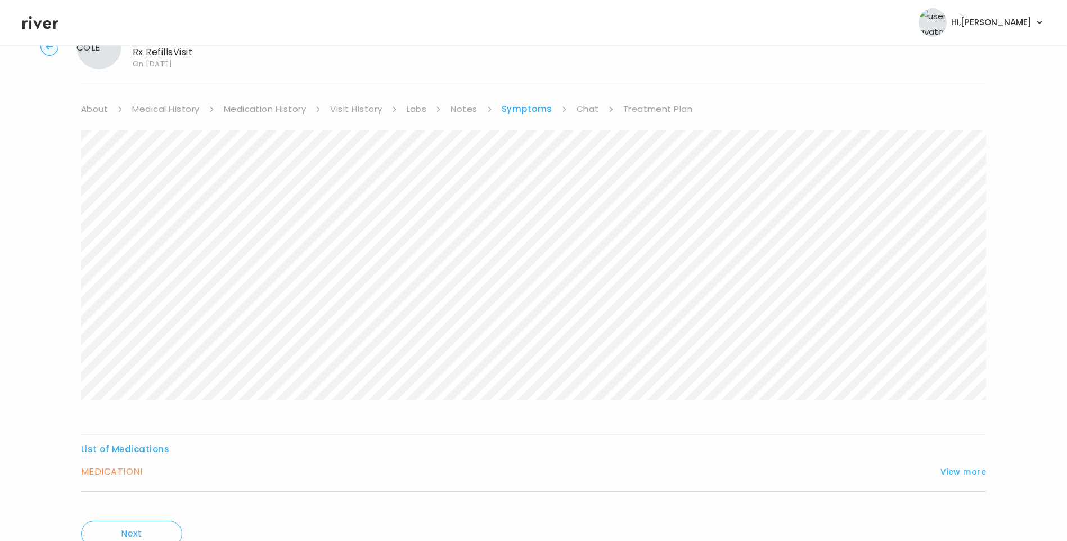
scroll to position [96, 0]
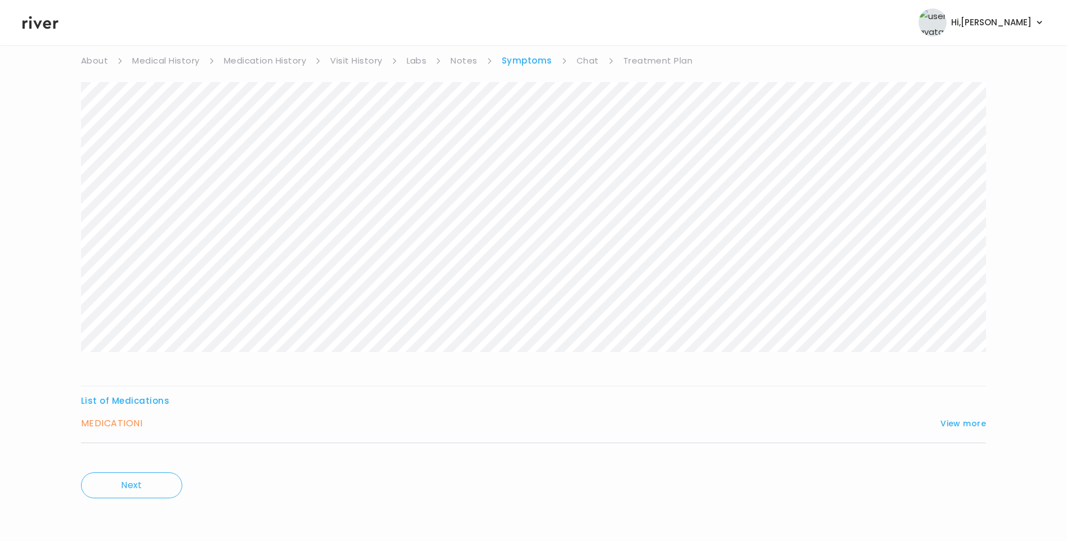
click at [960, 415] on div "List of Medications MEDICATION I View more Who originally prescribed the medica…" at bounding box center [533, 418] width 905 height 50
click at [961, 422] on button "View more" at bounding box center [964, 424] width 46 height 14
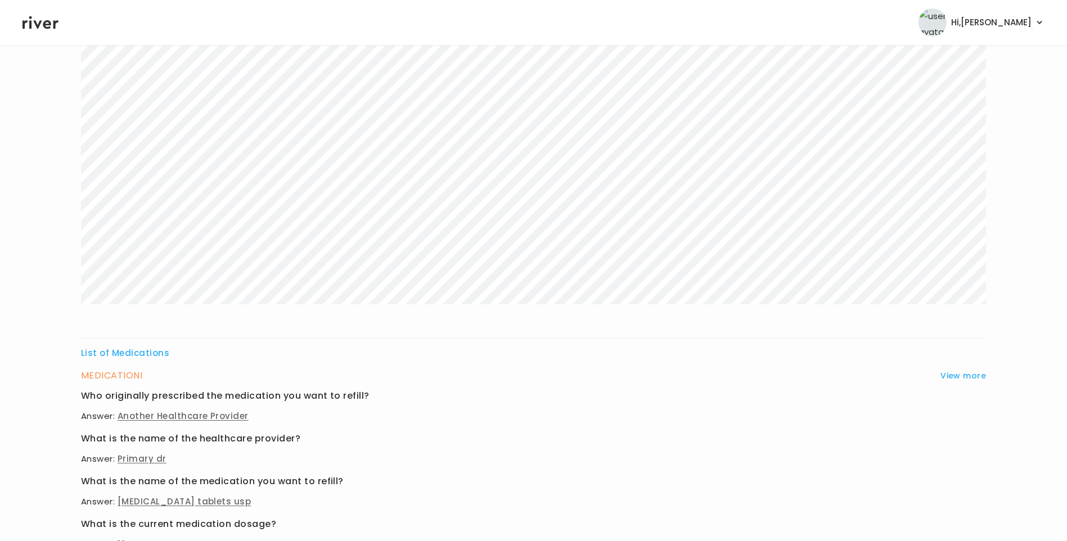
scroll to position [0, 0]
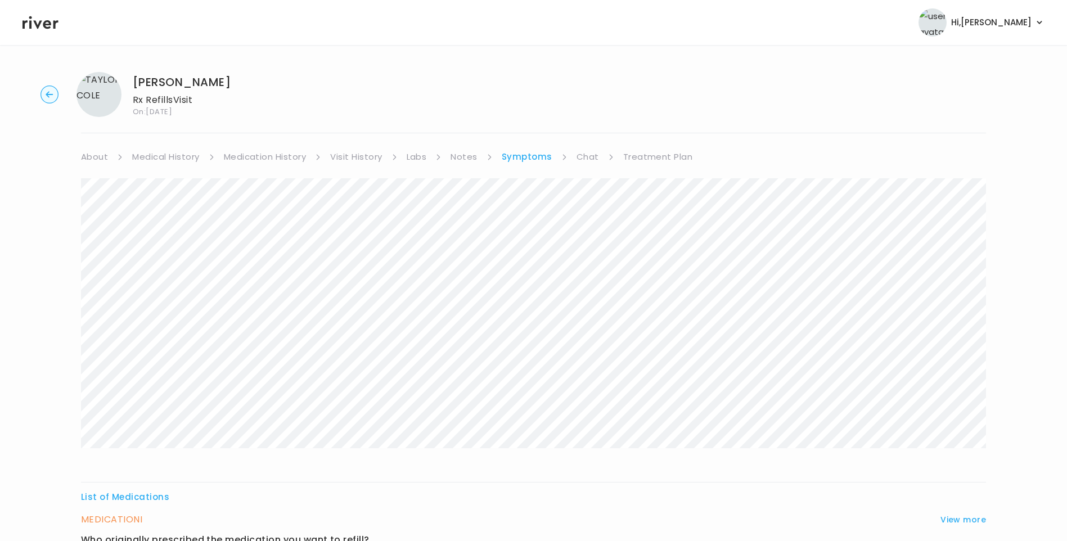
drag, startPoint x: 653, startPoint y: 153, endPoint x: 659, endPoint y: 159, distance: 8.4
click at [654, 155] on link "Treatment Plan" at bounding box center [658, 157] width 70 height 16
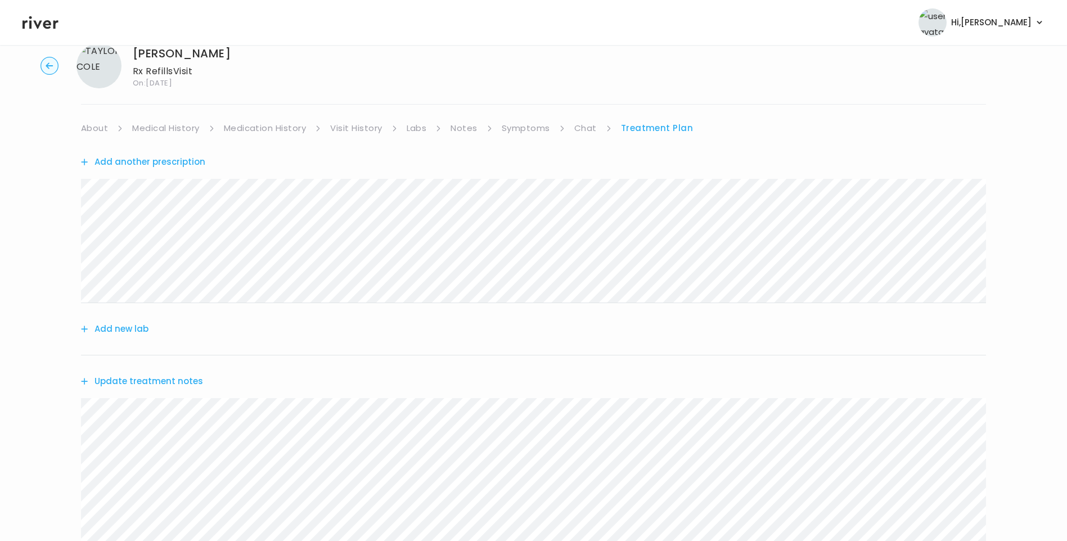
scroll to position [254, 0]
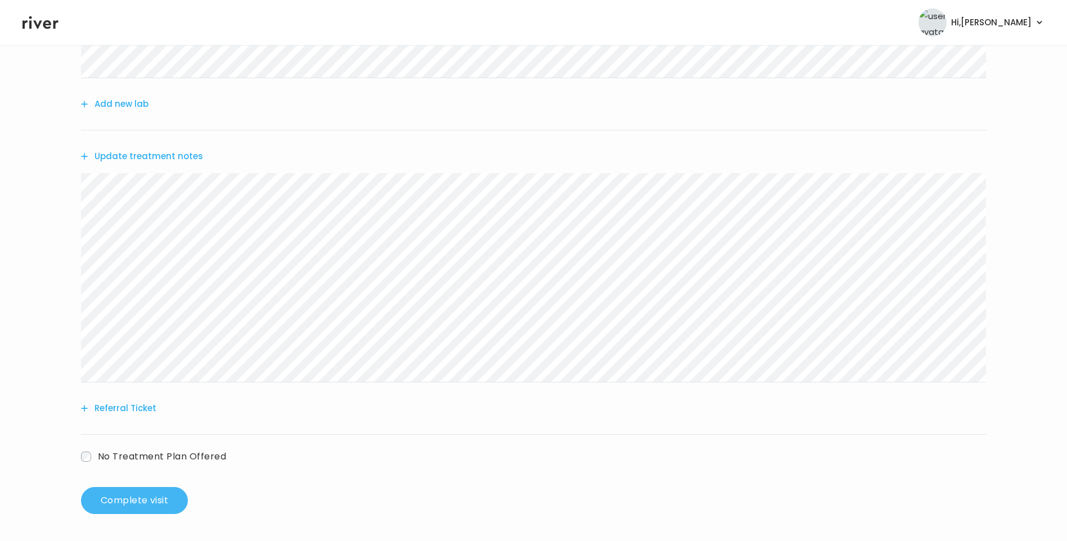
click at [147, 497] on button "Complete visit" at bounding box center [134, 500] width 107 height 27
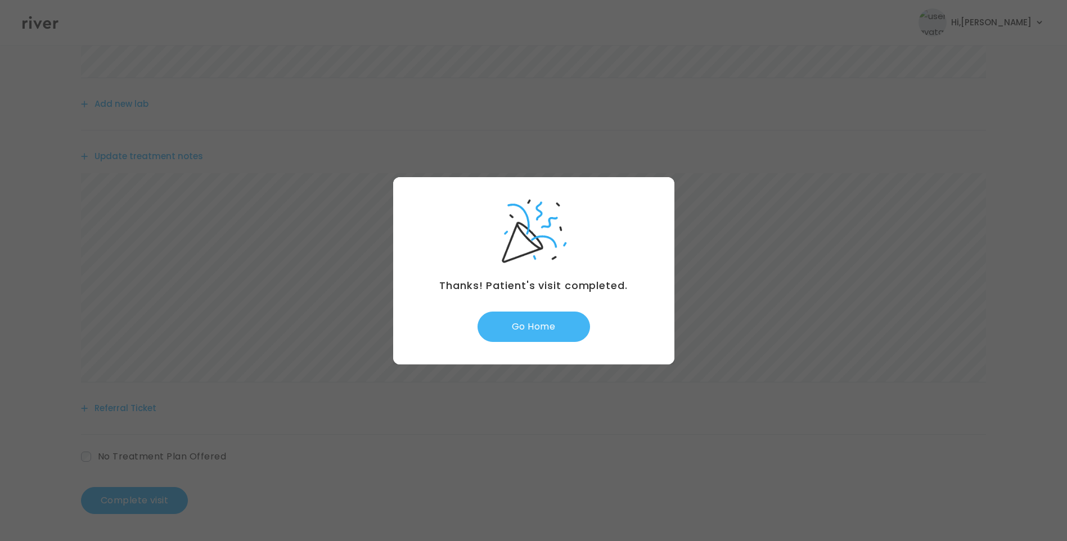
click at [568, 331] on button "Go Home" at bounding box center [534, 327] width 113 height 30
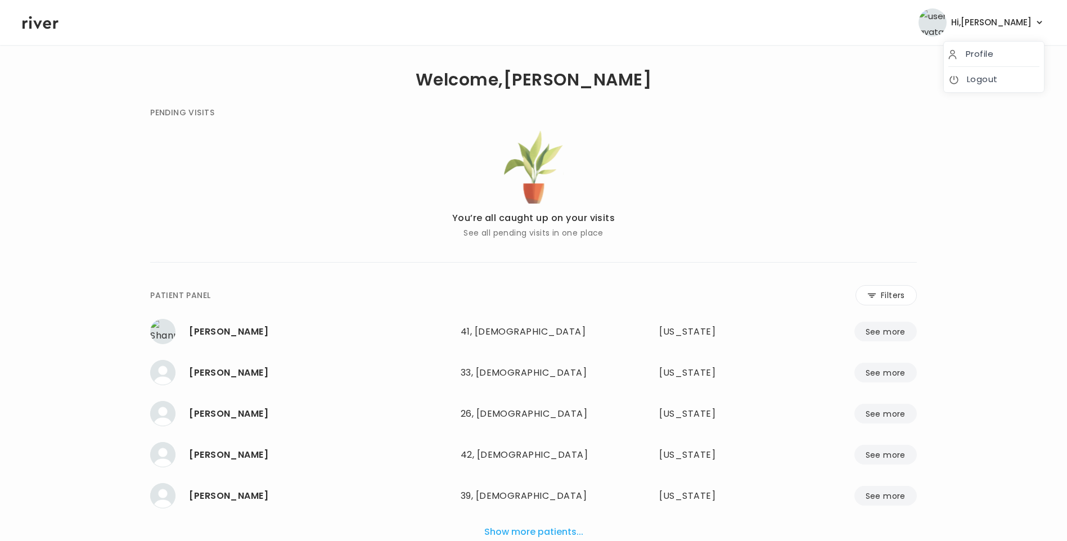
click at [1028, 26] on span "Hi, Lisa" at bounding box center [991, 23] width 80 height 16
click at [1011, 74] on link "Logout" at bounding box center [993, 79] width 91 height 16
